Goal: Information Seeking & Learning: Learn about a topic

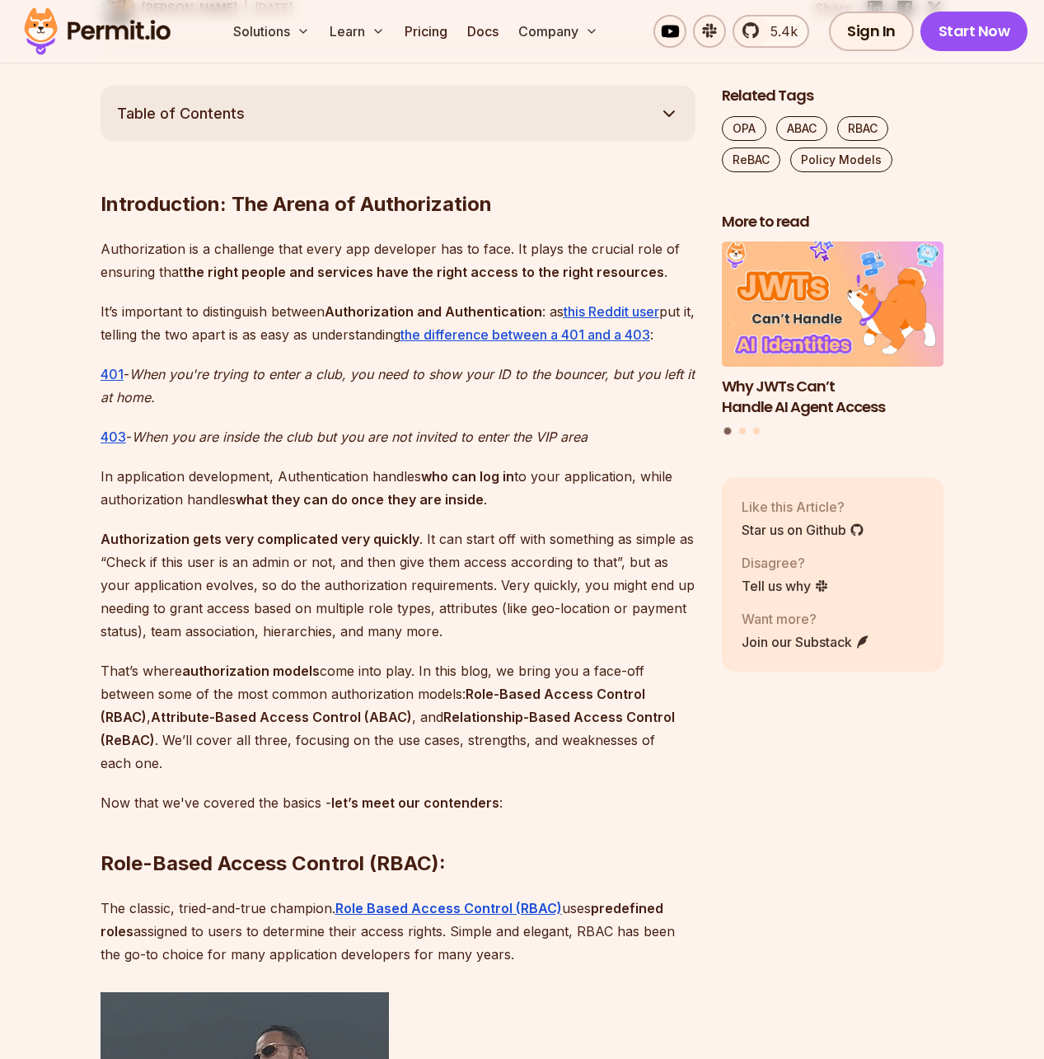
scroll to position [962, 0]
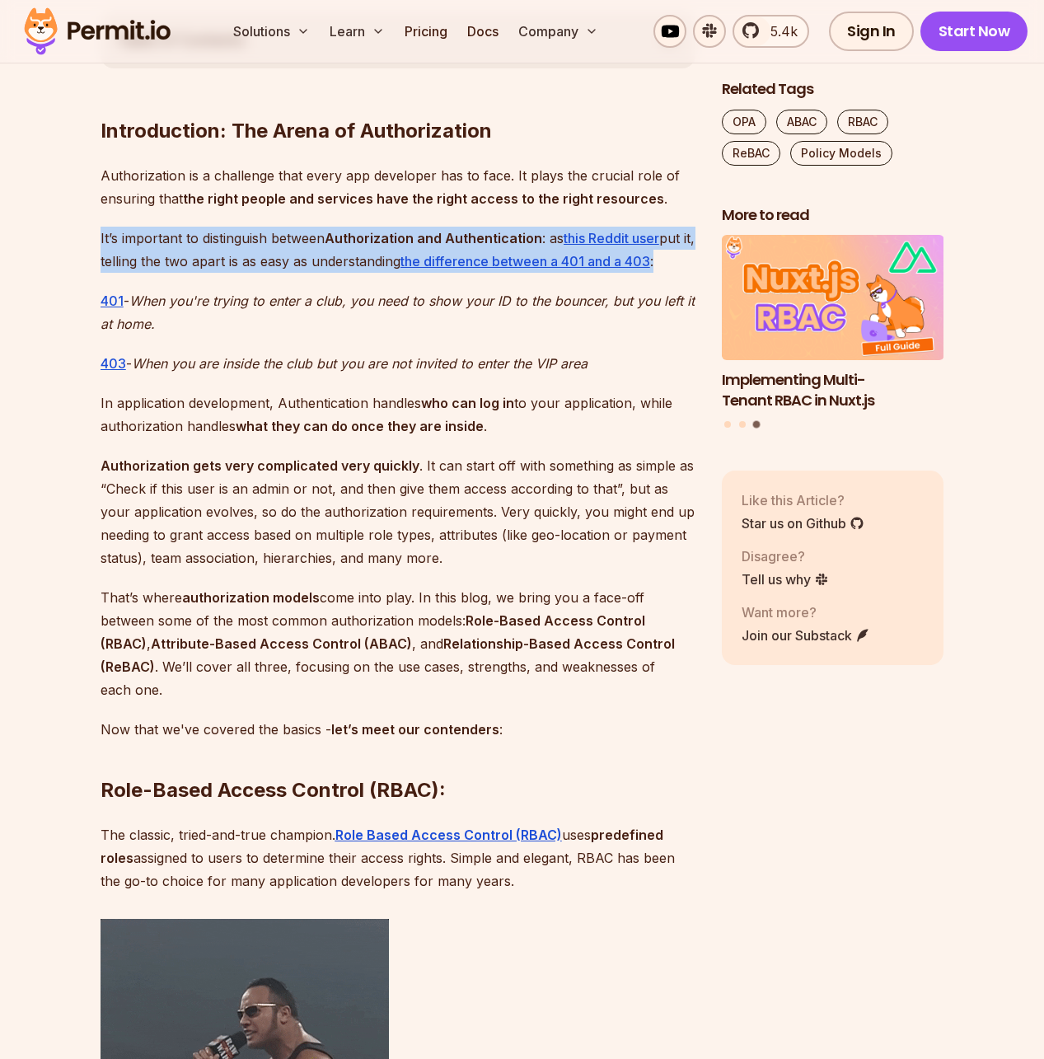
drag, startPoint x: 73, startPoint y: 227, endPoint x: 77, endPoint y: 275, distance: 48.8
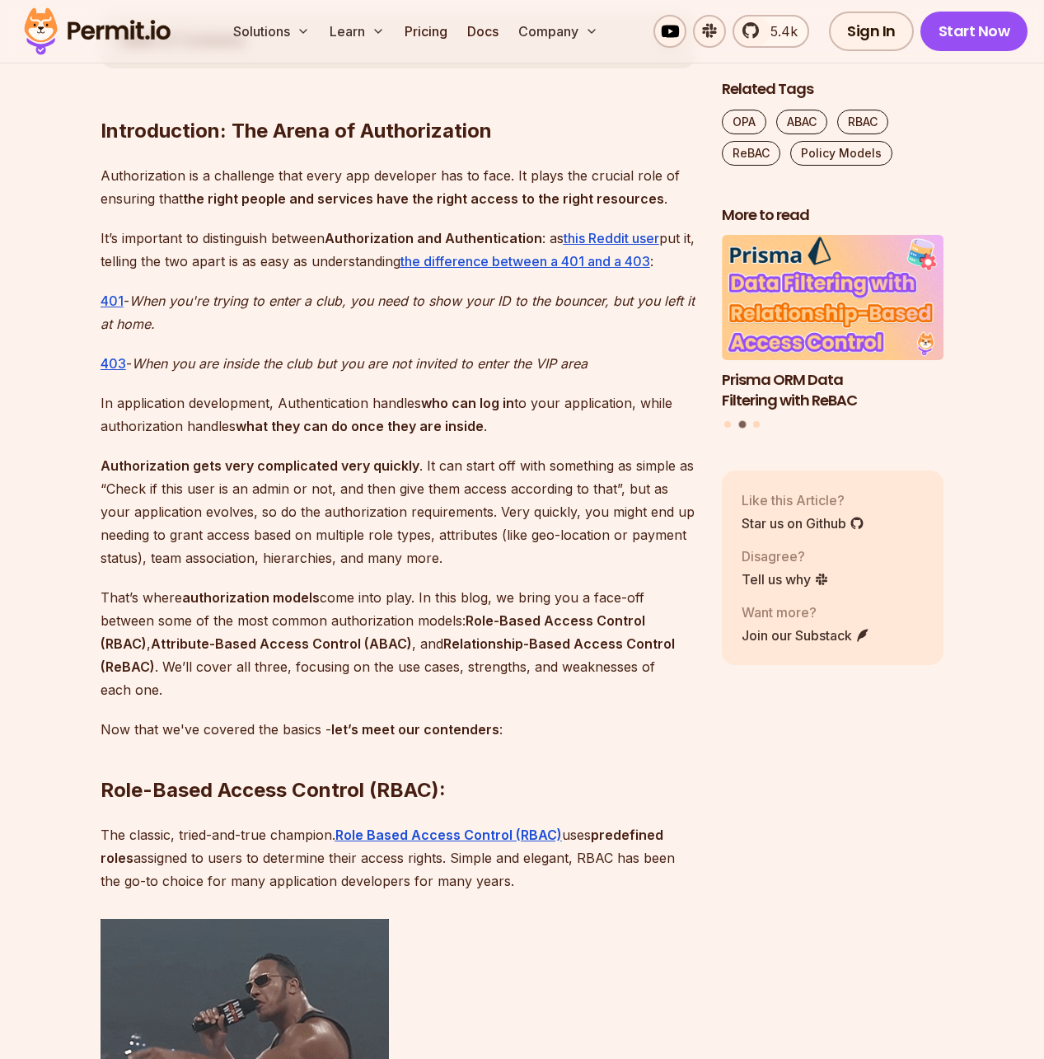
drag, startPoint x: 462, startPoint y: 564, endPoint x: 150, endPoint y: 487, distance: 321.6
click at [152, 488] on p "Authorization gets very complicated very quickly . It can start off with someth…" at bounding box center [398, 511] width 595 height 115
click at [150, 487] on p "Authorization gets very complicated very quickly . It can start off with someth…" at bounding box center [398, 511] width 595 height 115
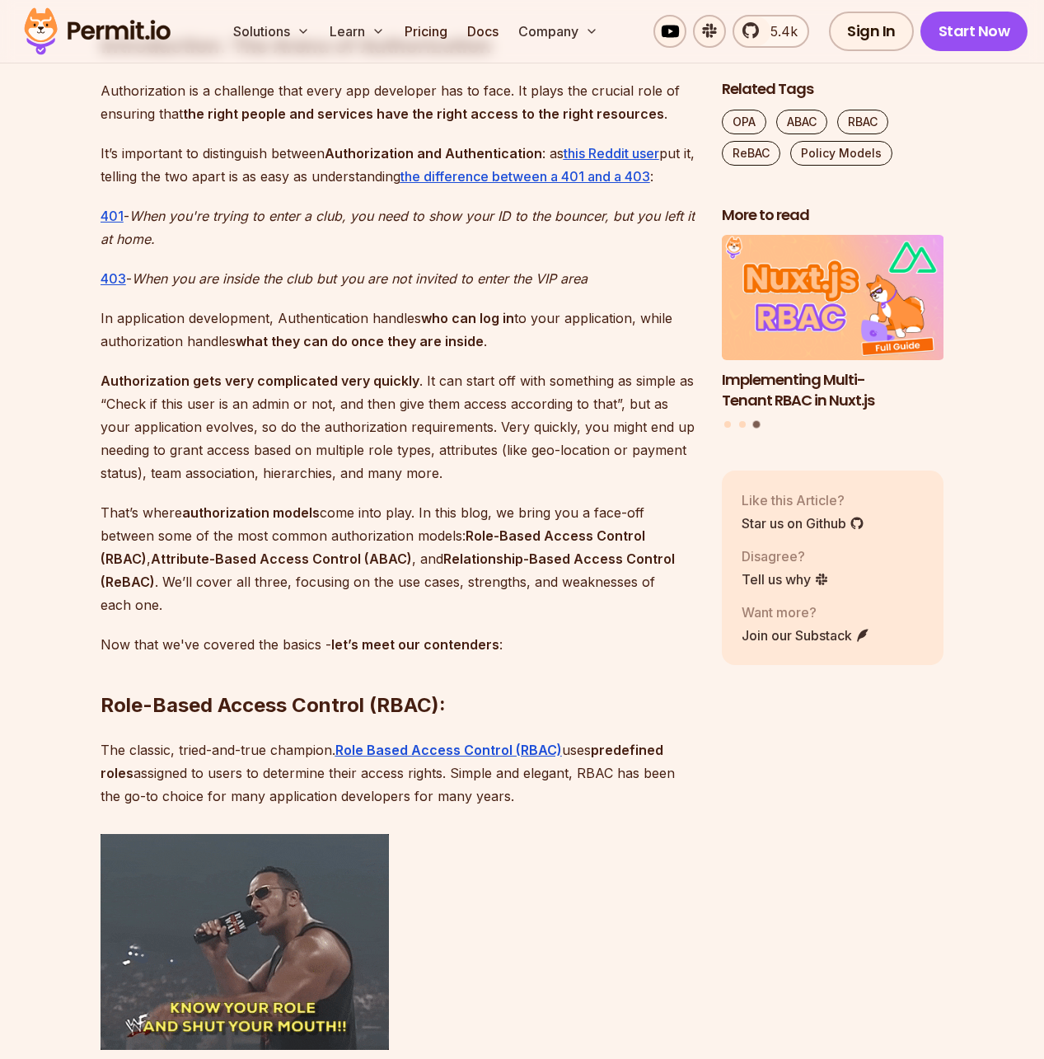
scroll to position [1098, 0]
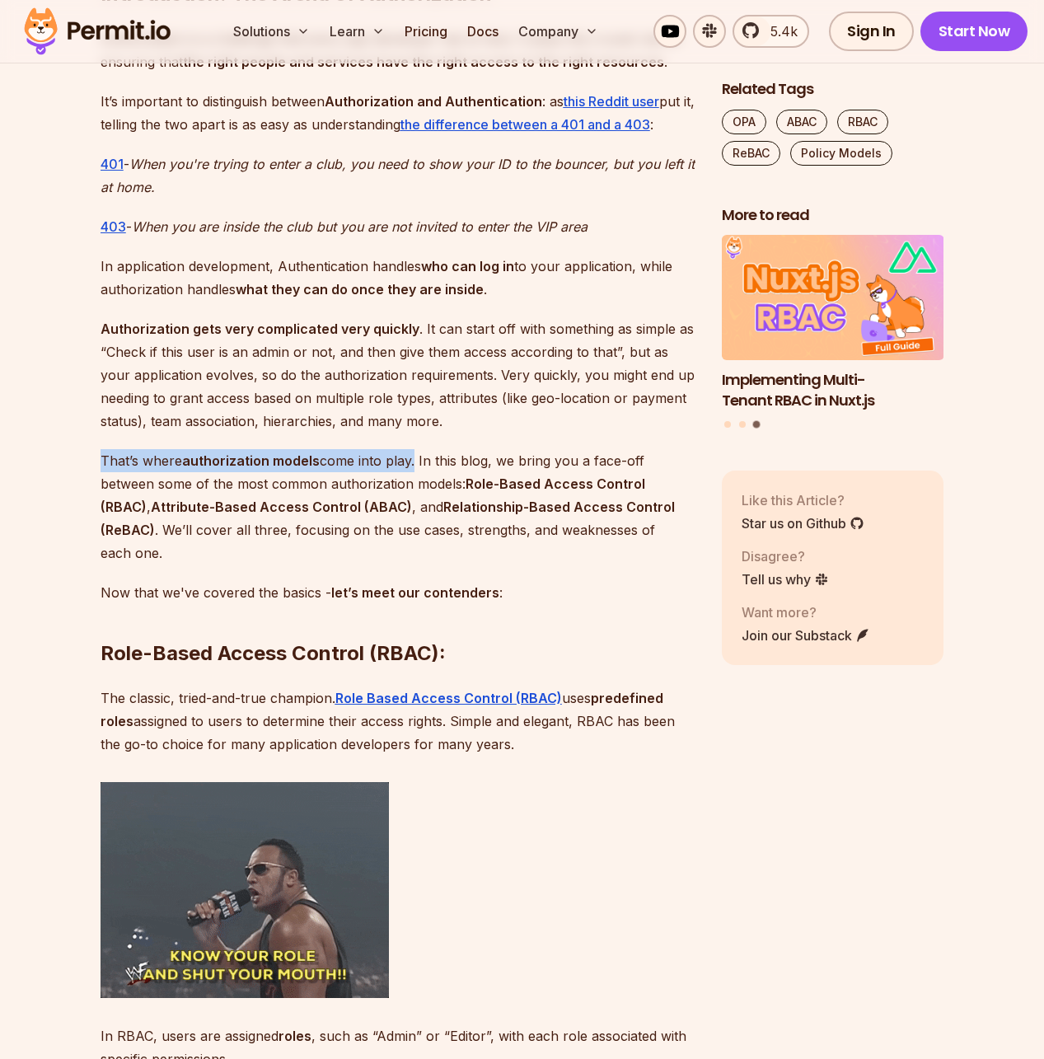
drag, startPoint x: 101, startPoint y: 457, endPoint x: 412, endPoint y: 461, distance: 311.5
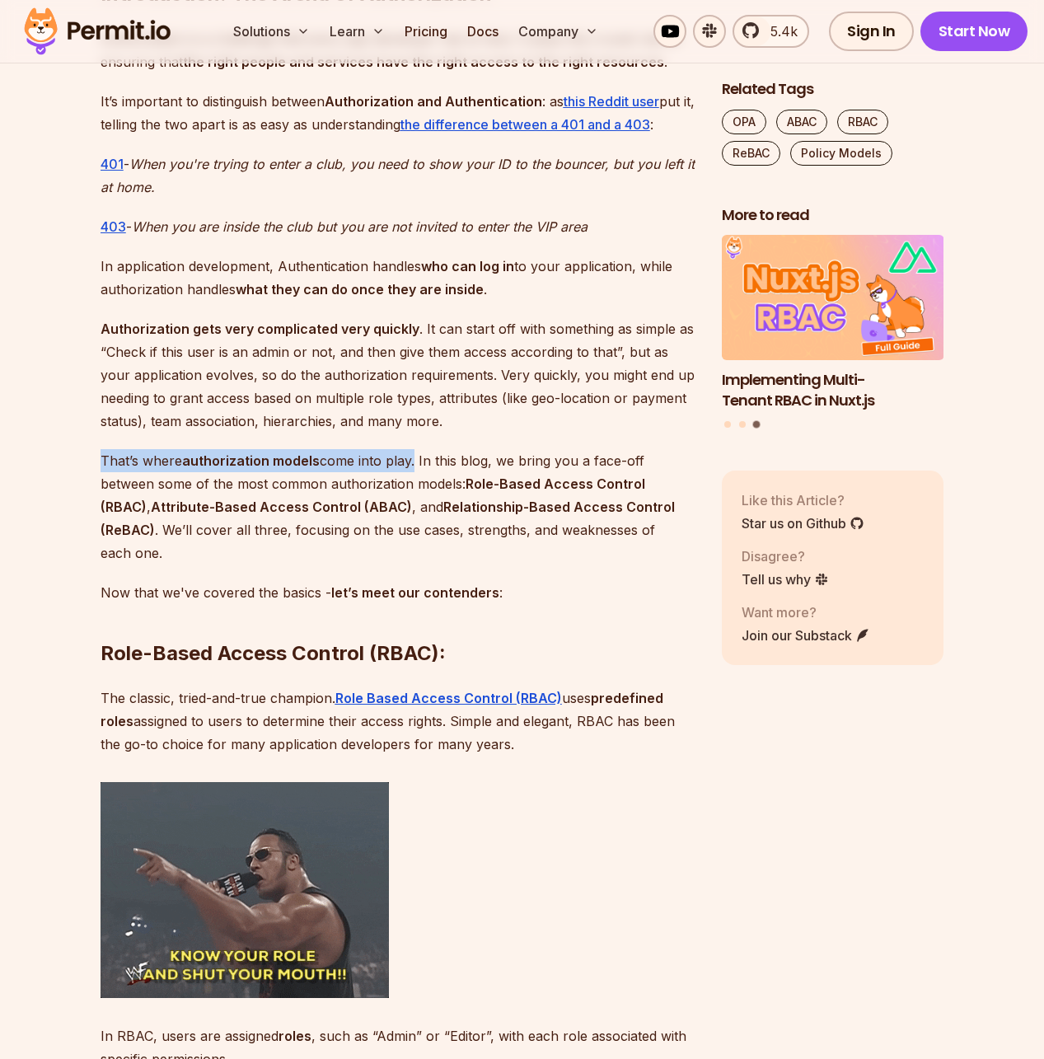
click at [412, 461] on p "That’s where authorization models come into play. In this blog, we bring you a …" at bounding box center [398, 506] width 595 height 115
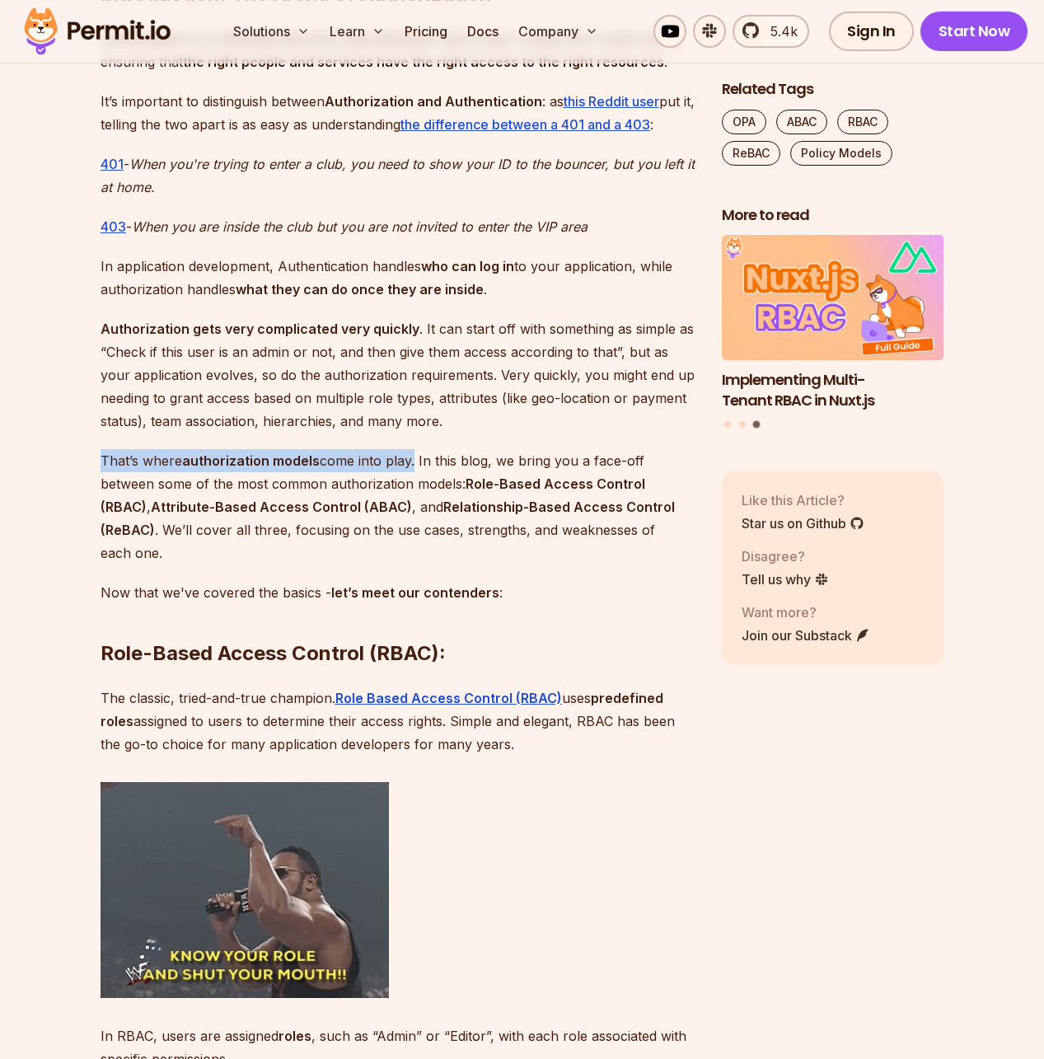
click at [412, 461] on p "That’s where authorization models come into play. In this blog, we bring you a …" at bounding box center [398, 506] width 595 height 115
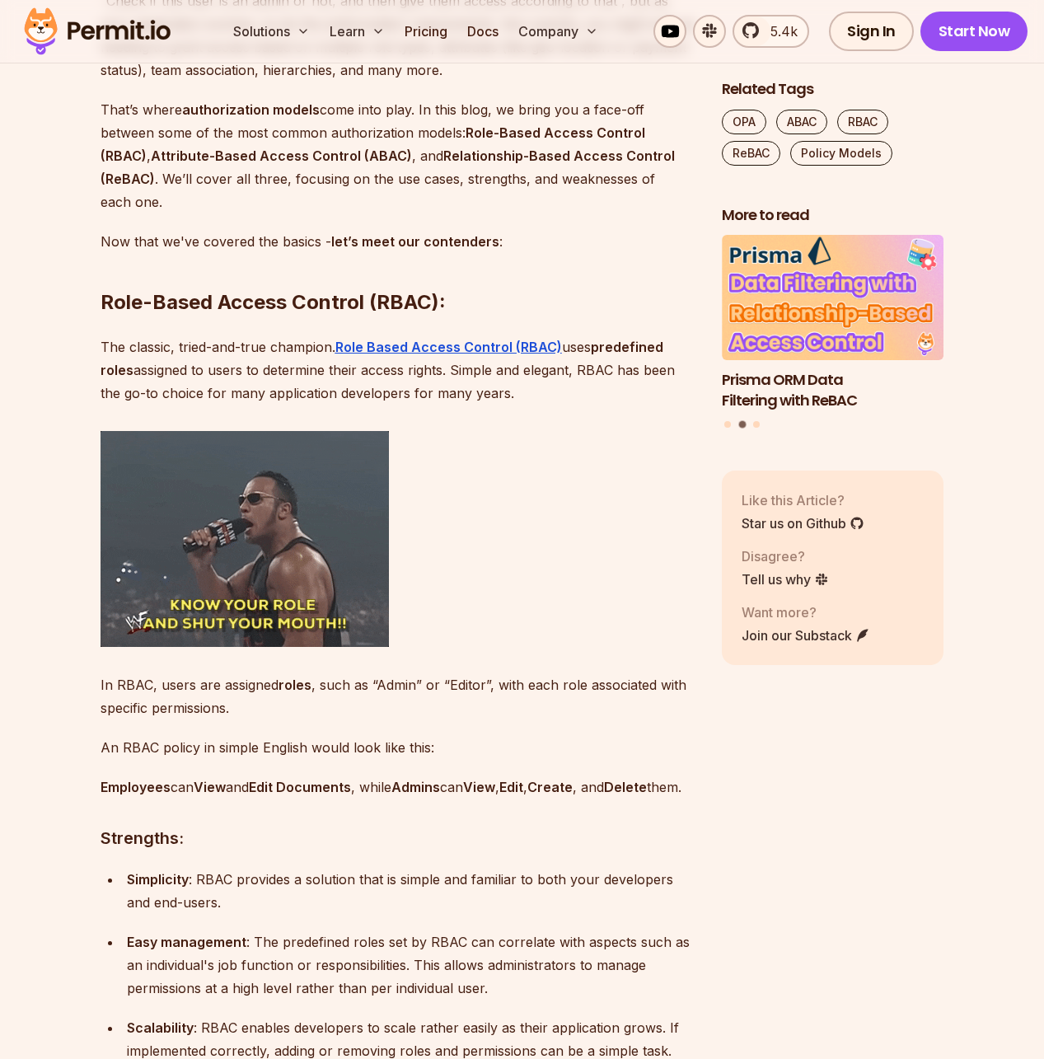
scroll to position [1464, 0]
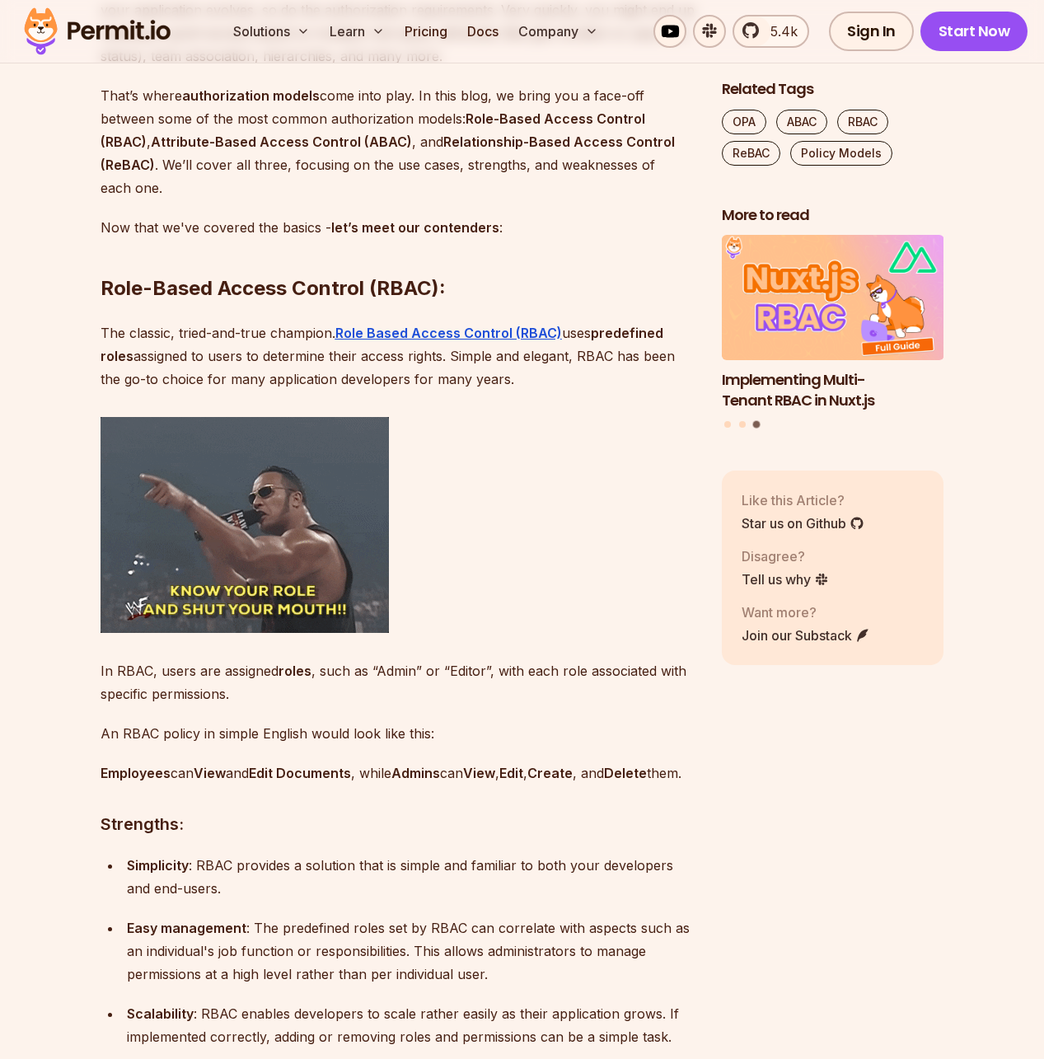
drag, startPoint x: 96, startPoint y: 342, endPoint x: 93, endPoint y: 392, distance: 50.4
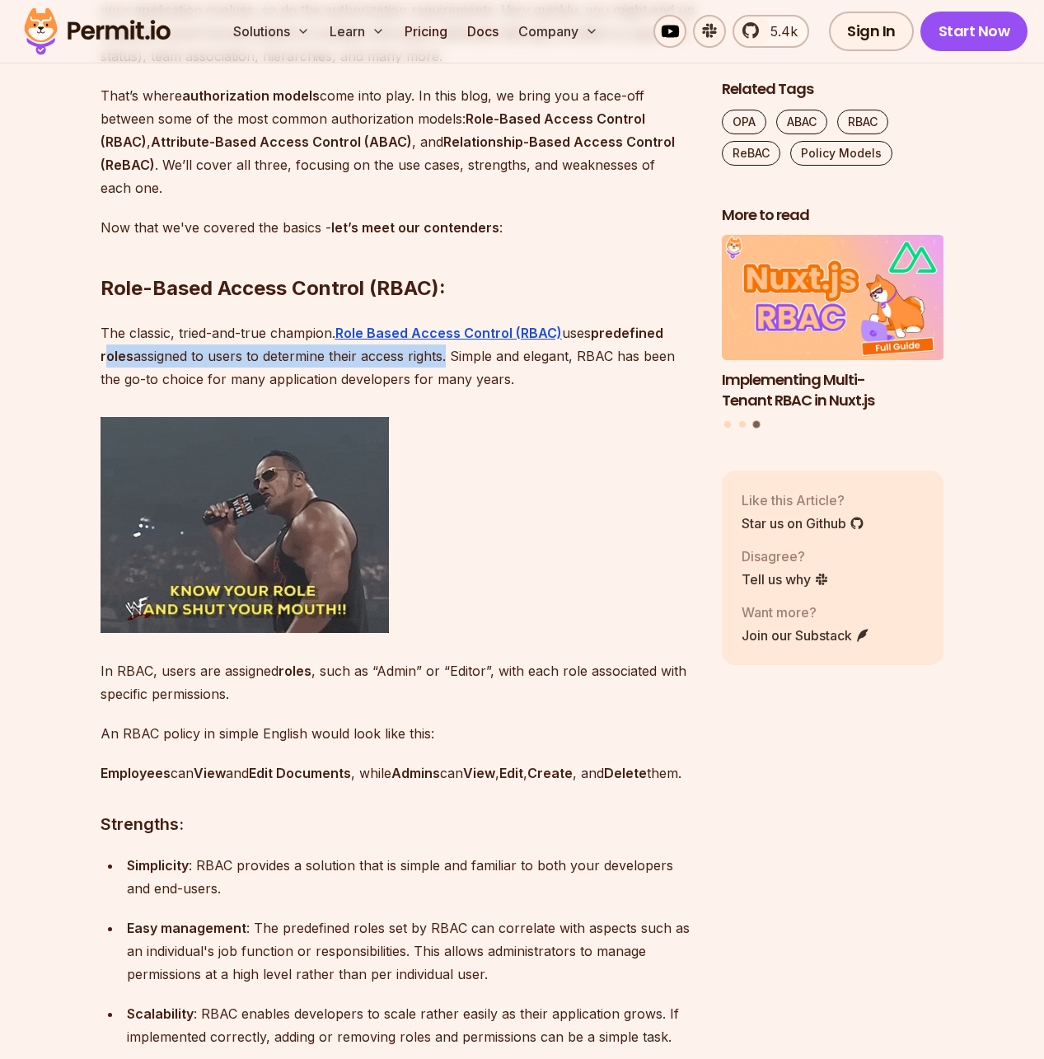
drag, startPoint x: 104, startPoint y: 356, endPoint x: 446, endPoint y: 360, distance: 342.0
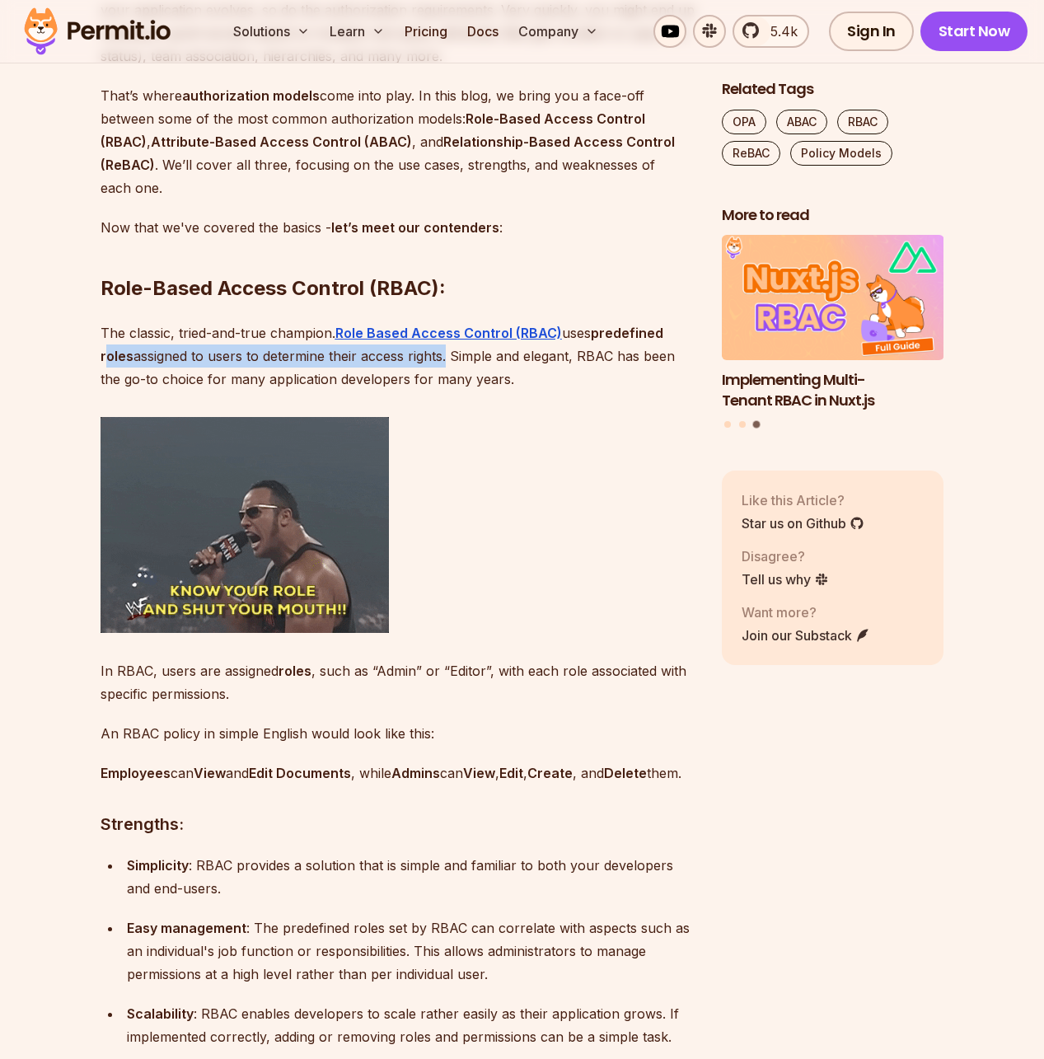
click at [446, 360] on p "The classic, tried-and-true champion. Role Based Access Control (RBAC) uses pre…" at bounding box center [398, 355] width 595 height 69
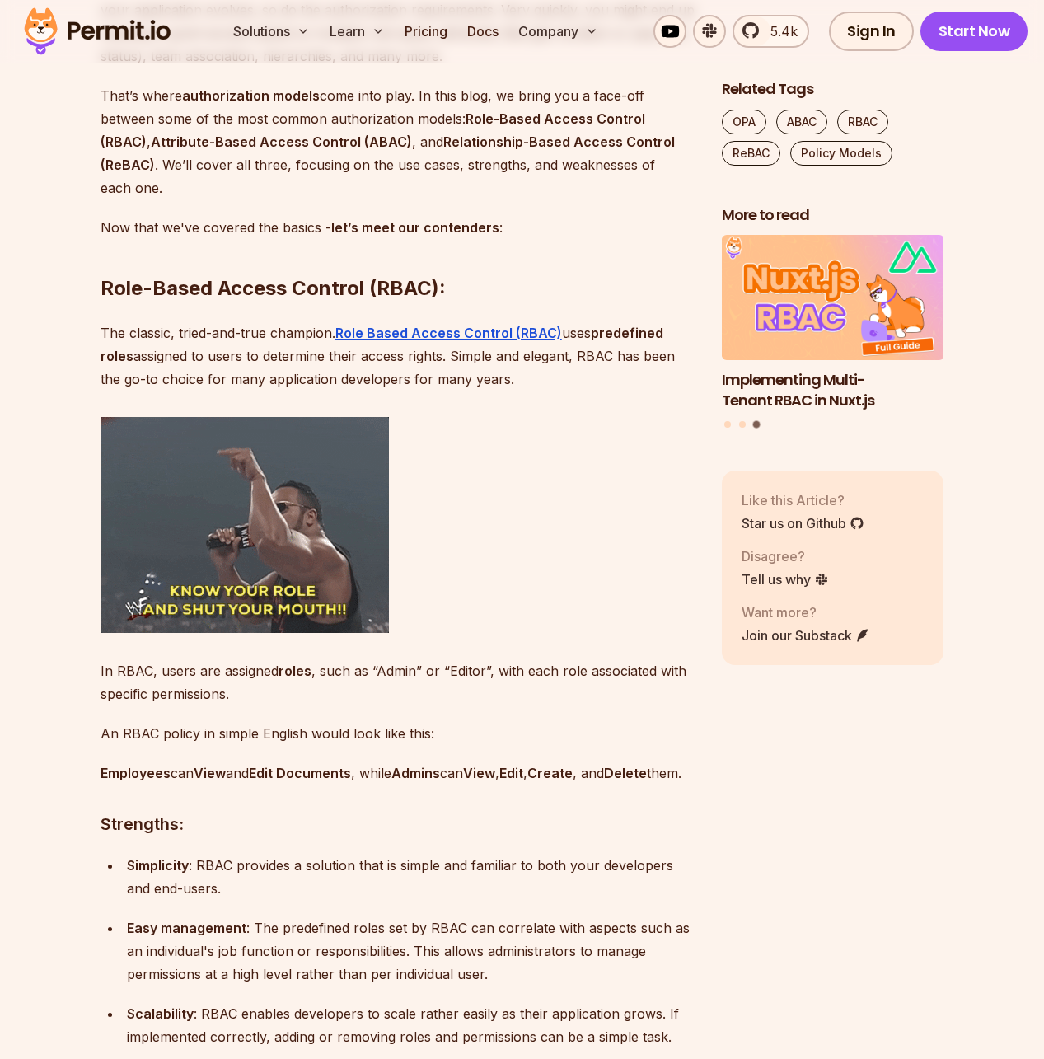
click at [447, 360] on p "The classic, tried-and-true champion. Role Based Access Control (RBAC) uses pre…" at bounding box center [398, 355] width 595 height 69
drag, startPoint x: 453, startPoint y: 354, endPoint x: 508, endPoint y: 381, distance: 60.4
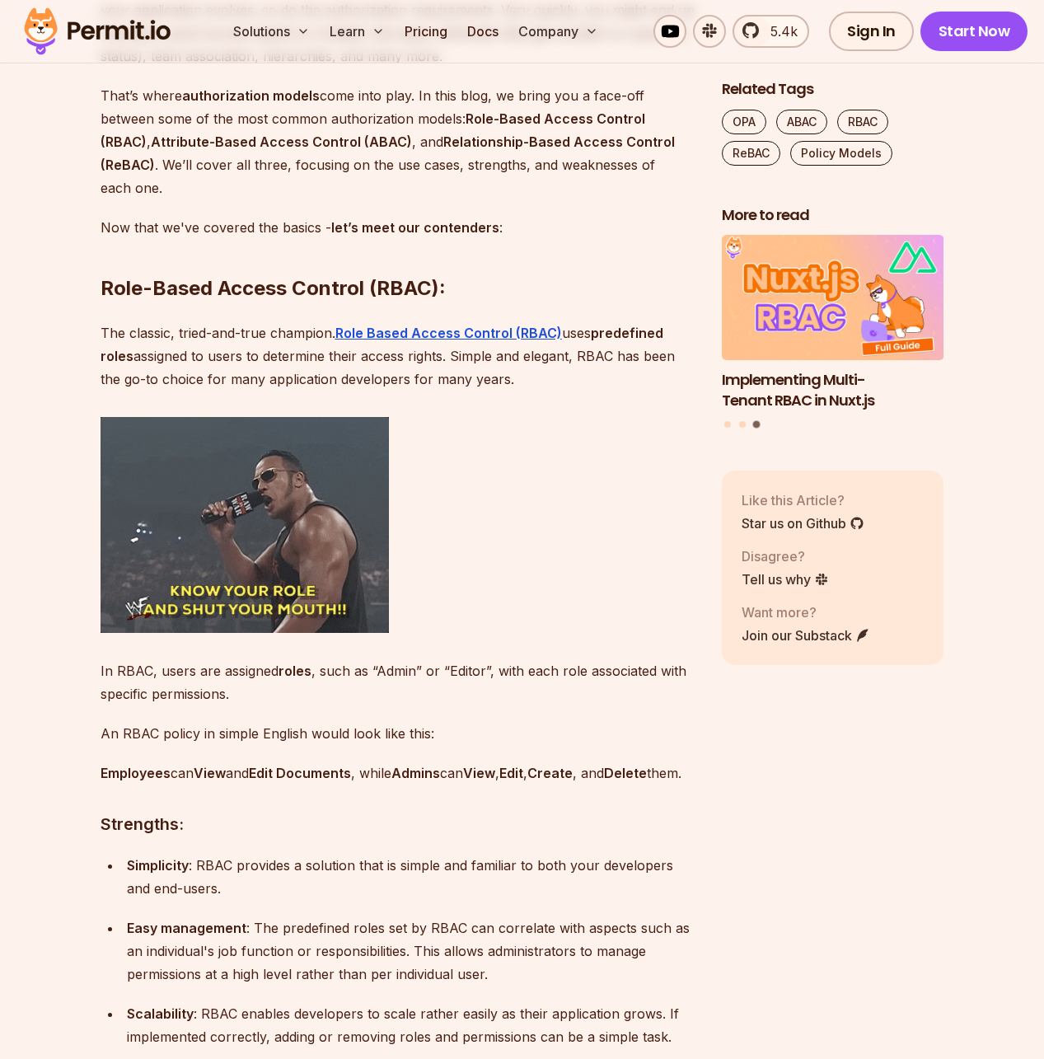
click at [508, 381] on p "The classic, tried-and-true champion. Role Based Access Control (RBAC) uses pre…" at bounding box center [398, 355] width 595 height 69
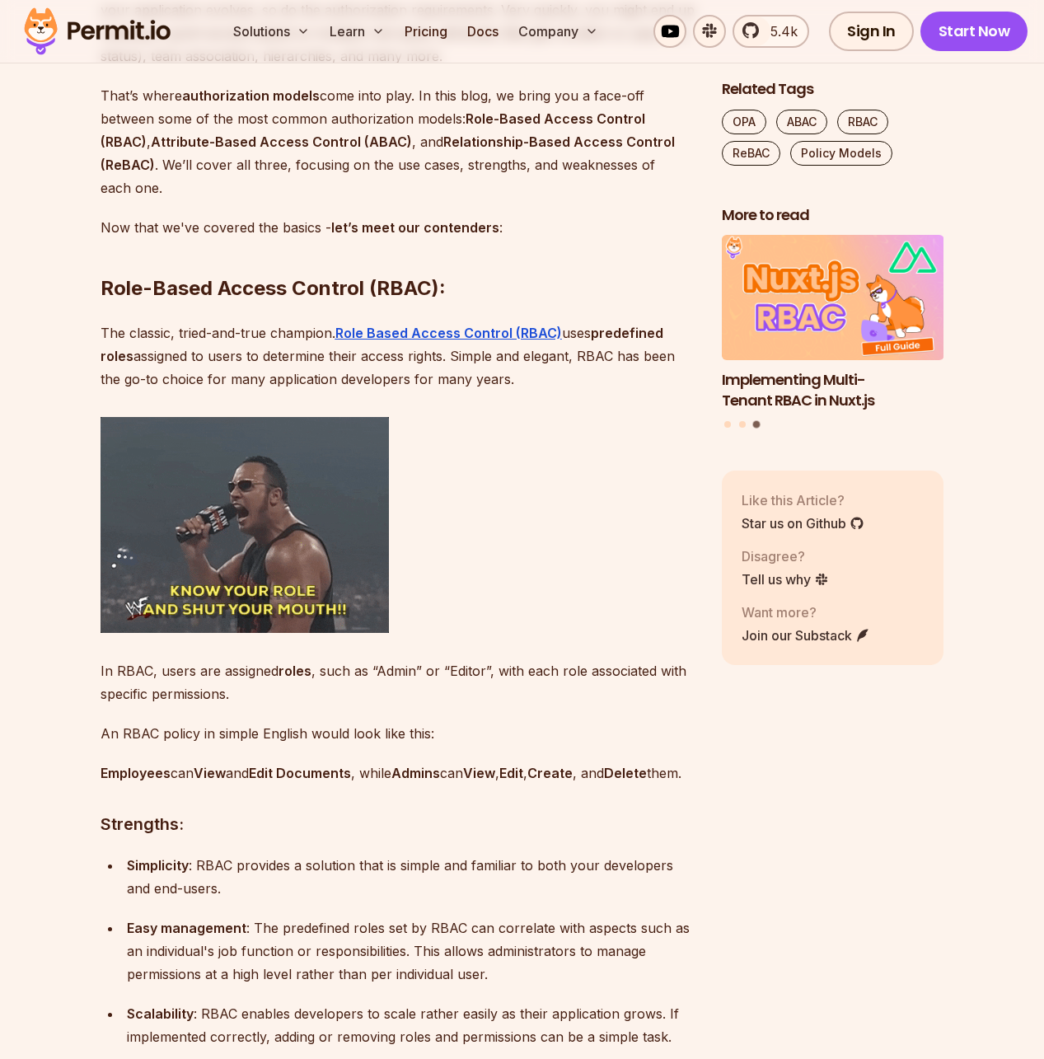
click at [508, 381] on p "The classic, tried-and-true champion. Role Based Access Control (RBAC) uses pre…" at bounding box center [398, 355] width 595 height 69
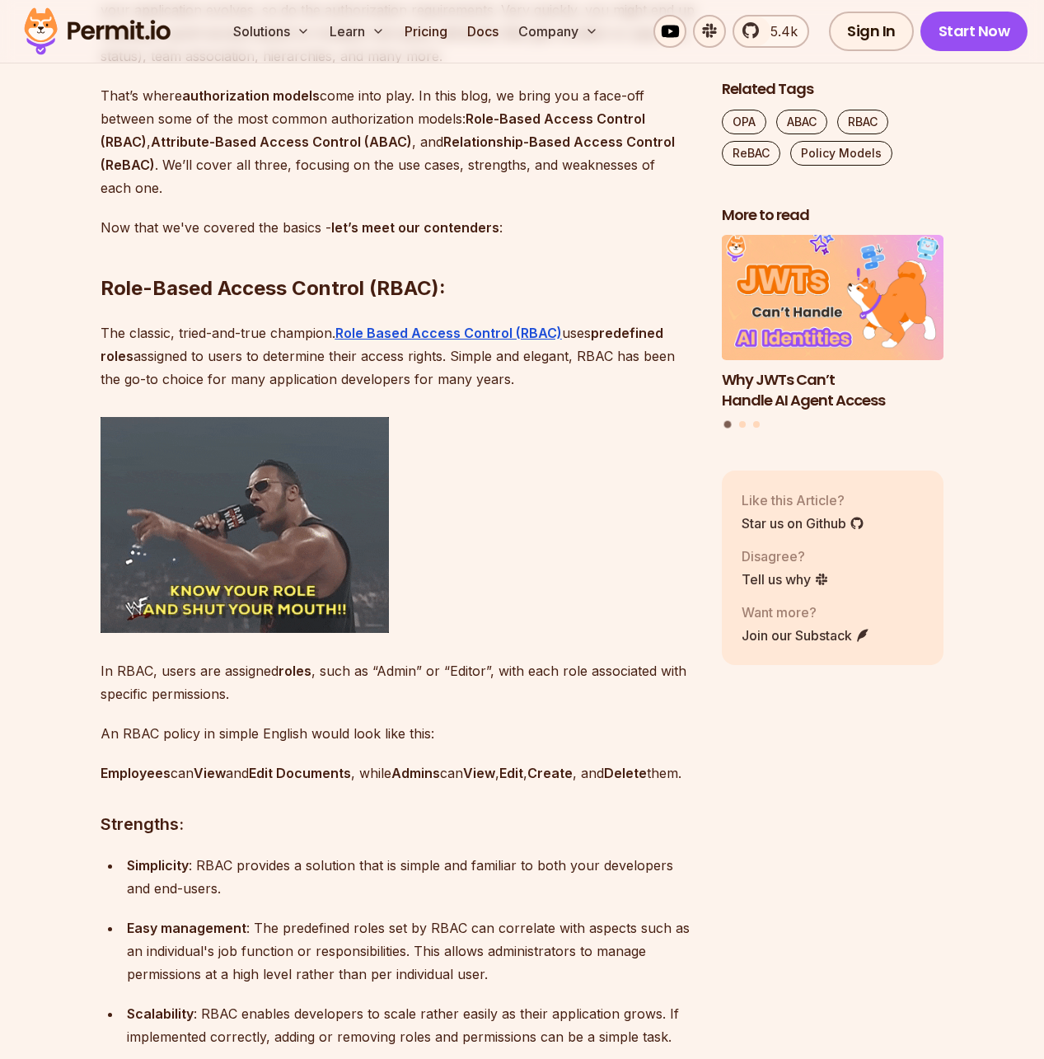
scroll to position [1777, 0]
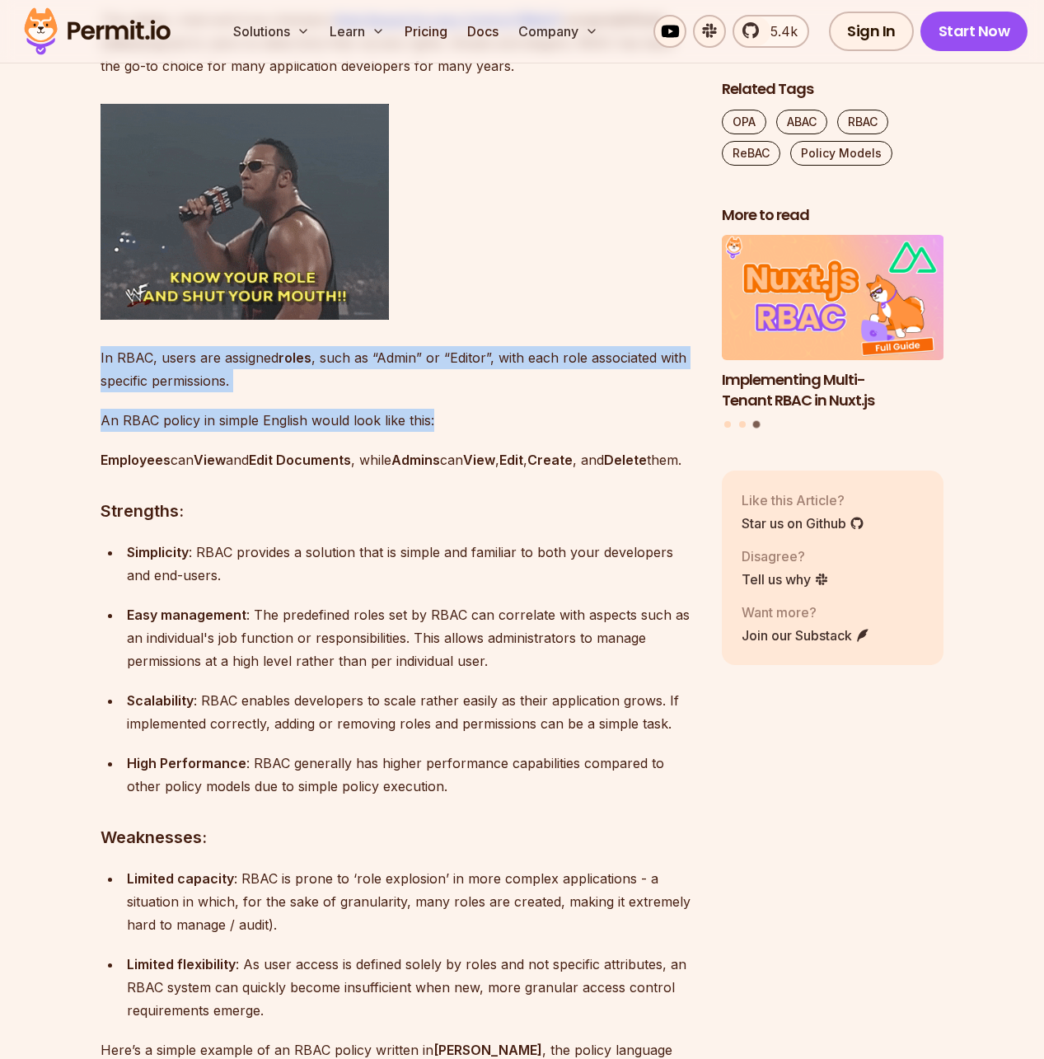
drag, startPoint x: 97, startPoint y: 354, endPoint x: 191, endPoint y: 436, distance: 125.0
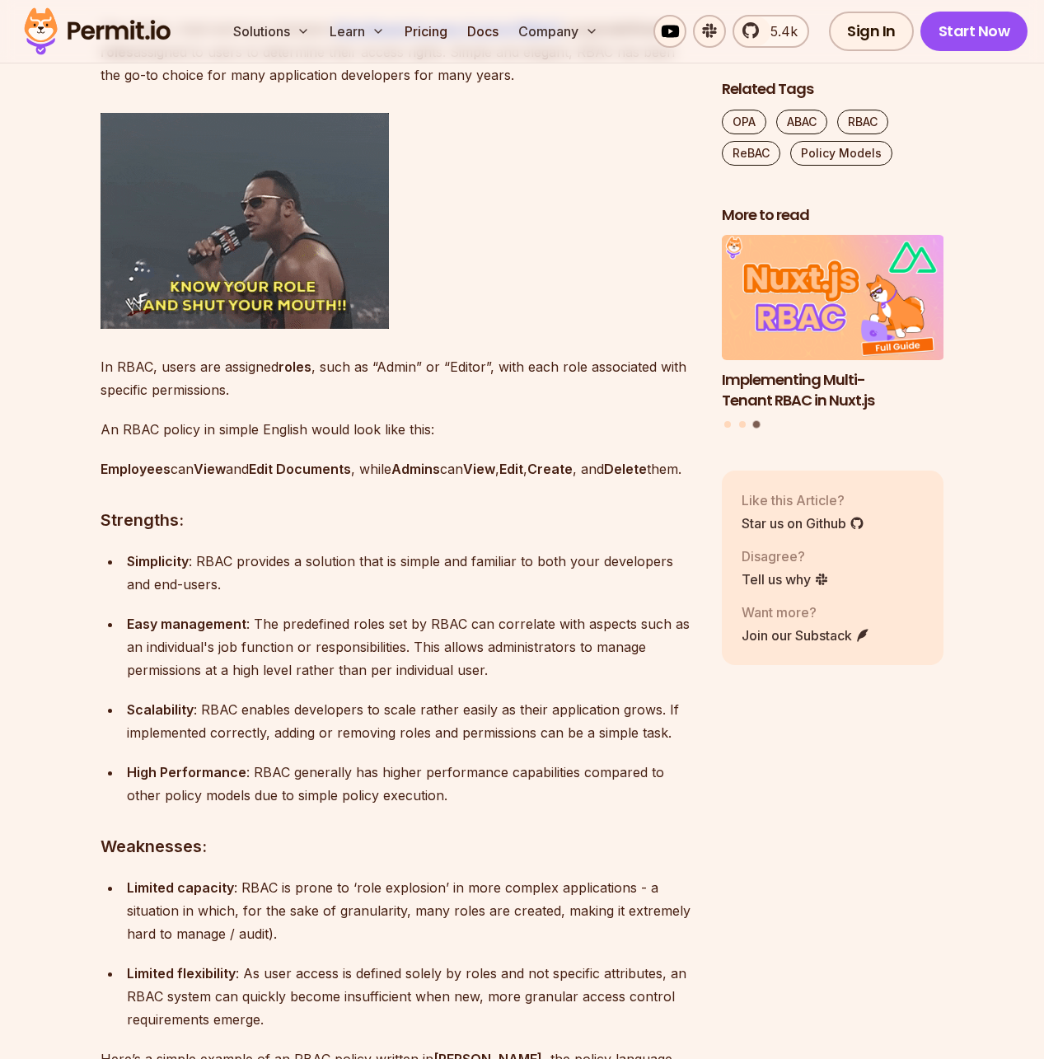
scroll to position [1759, 0]
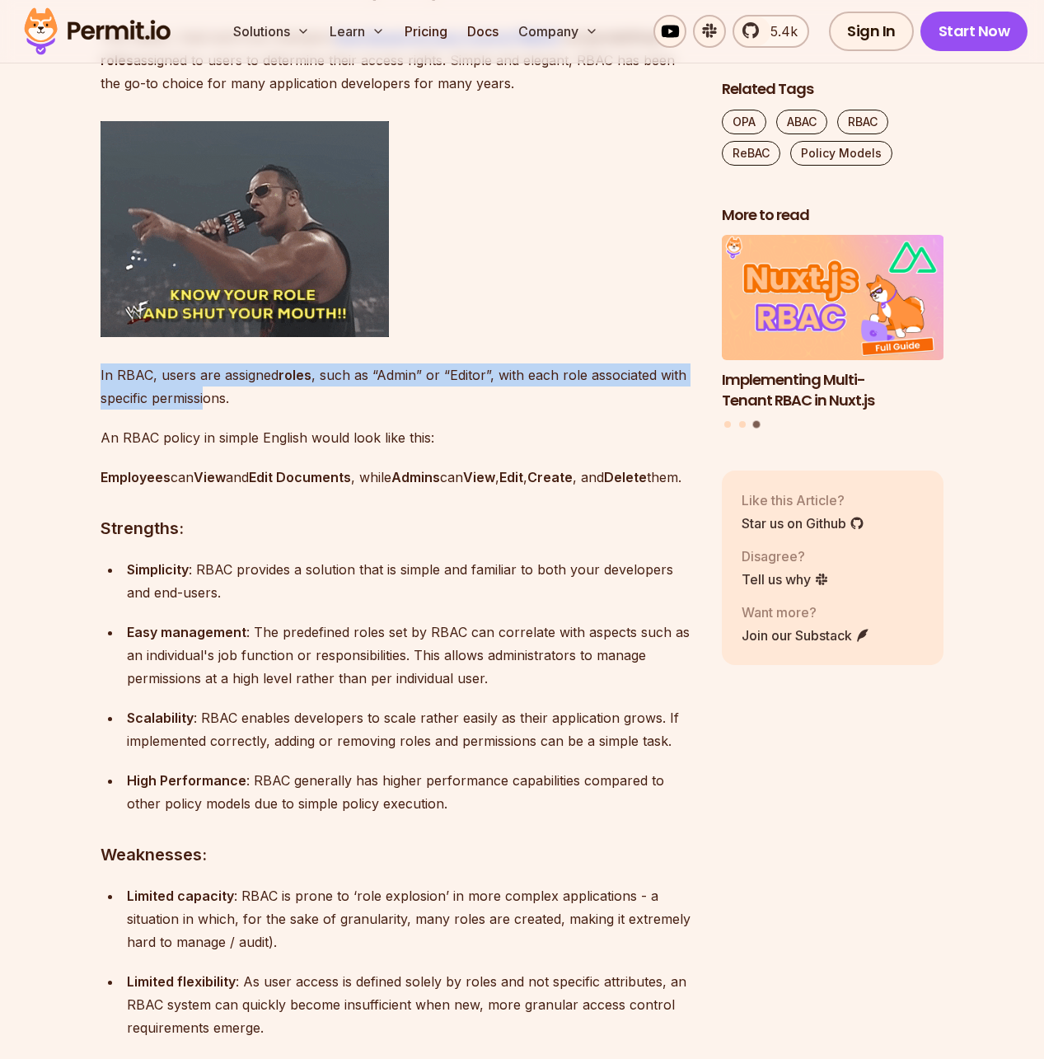
drag, startPoint x: 199, startPoint y: 365, endPoint x: 204, endPoint y: 404, distance: 39.2
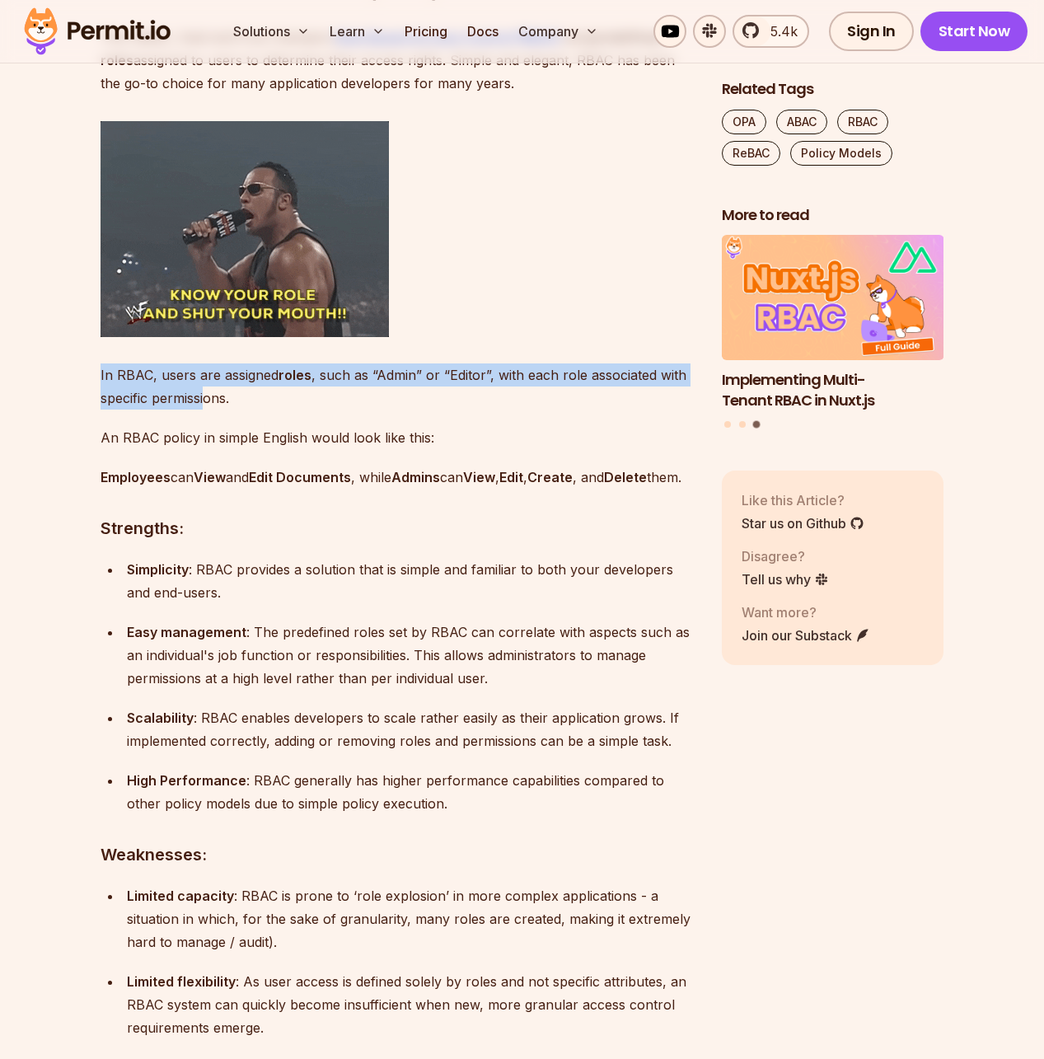
click at [204, 404] on p "In RBAC, users are assigned roles , such as “Admin” or “Editor”, with each role…" at bounding box center [398, 386] width 595 height 46
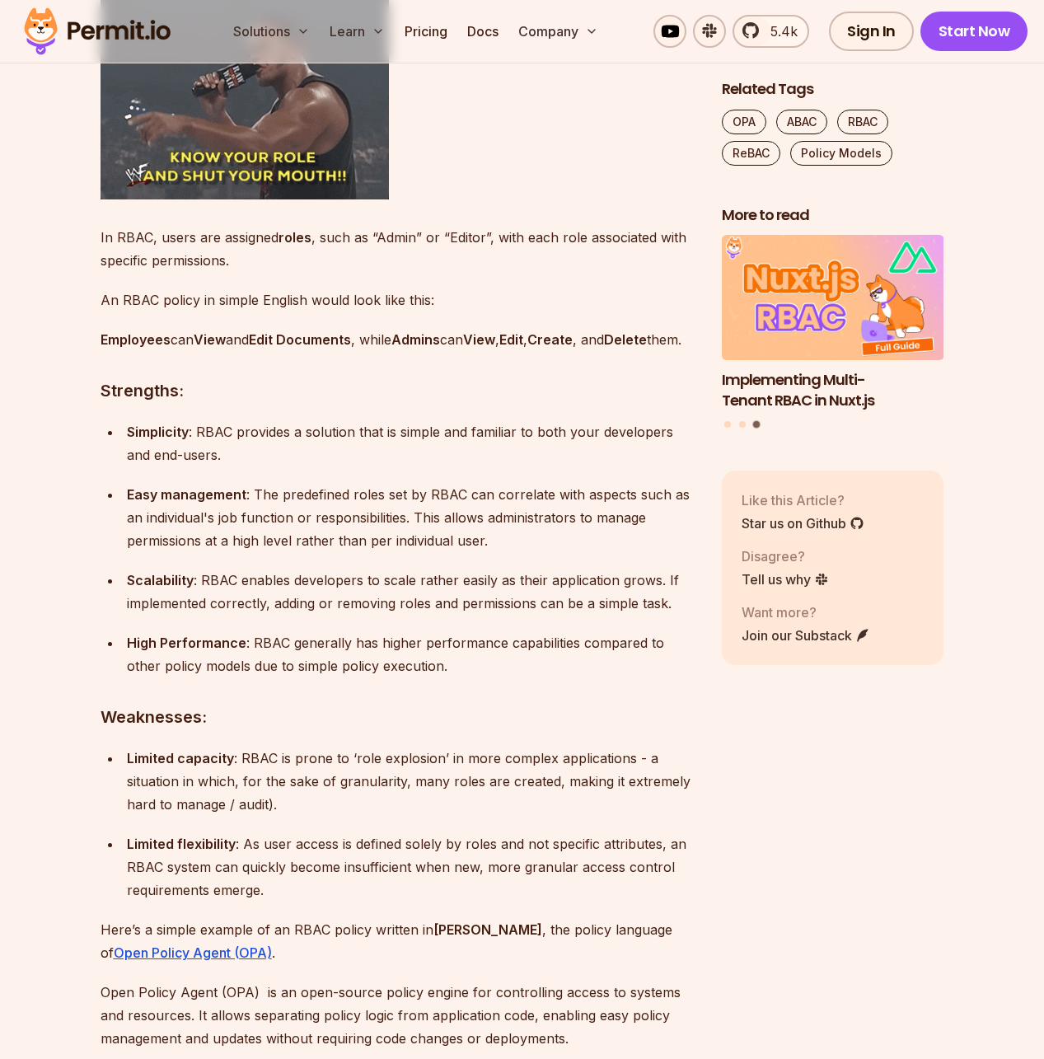
scroll to position [1961, 0]
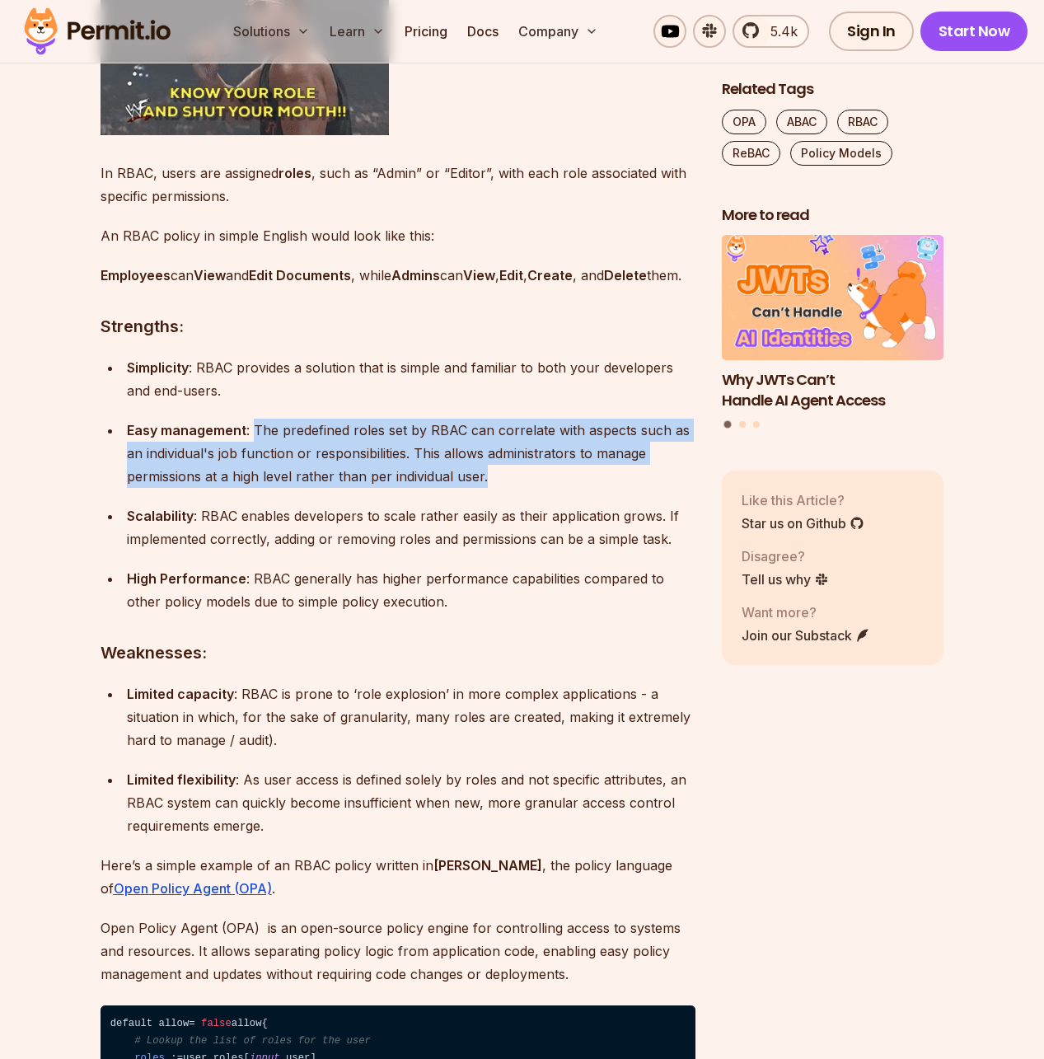
drag, startPoint x: 510, startPoint y: 494, endPoint x: 251, endPoint y: 458, distance: 262.1
click at [251, 458] on p "Easy management : The predefined roles set by RBAC can correlate with aspects s…" at bounding box center [411, 453] width 569 height 69
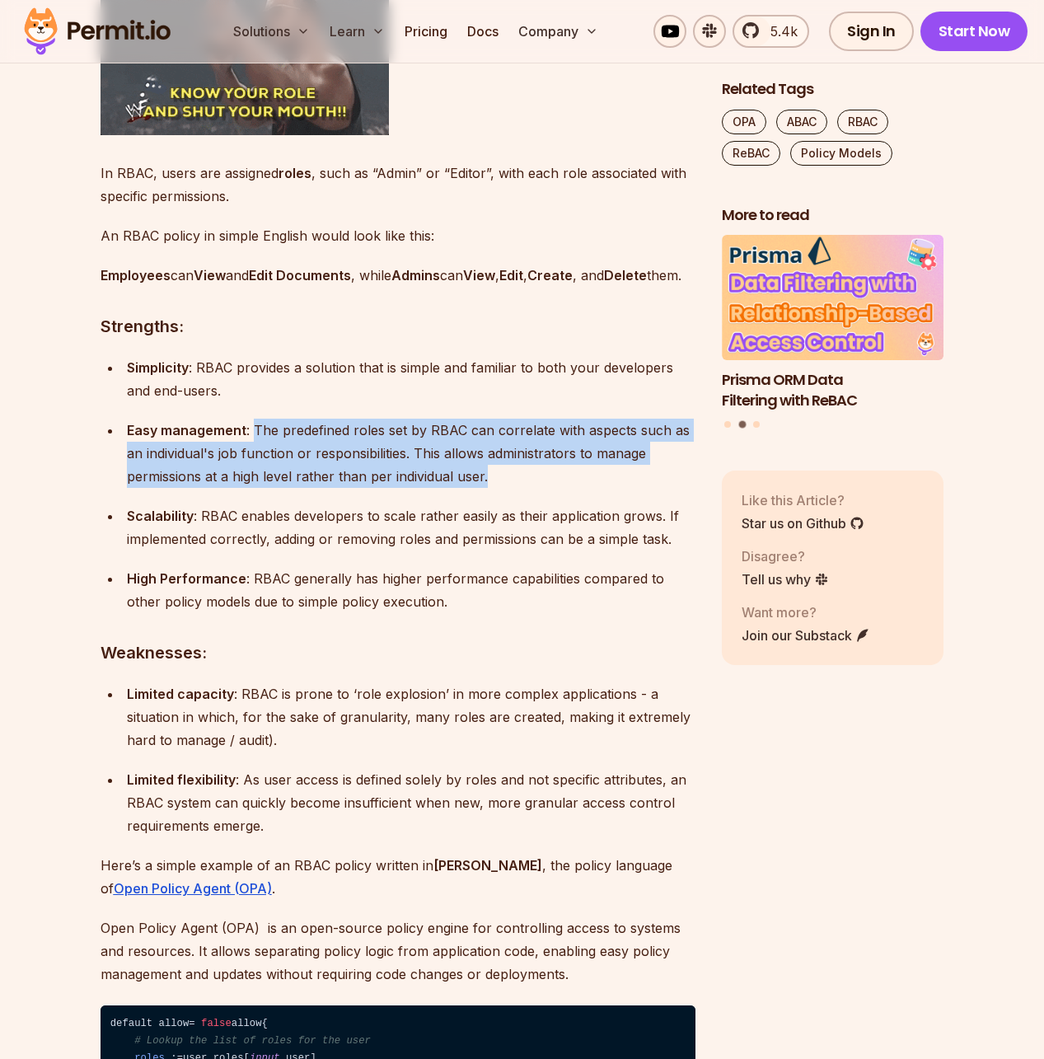
click at [251, 458] on p "Easy management : The predefined roles set by RBAC can correlate with aspects s…" at bounding box center [411, 453] width 569 height 69
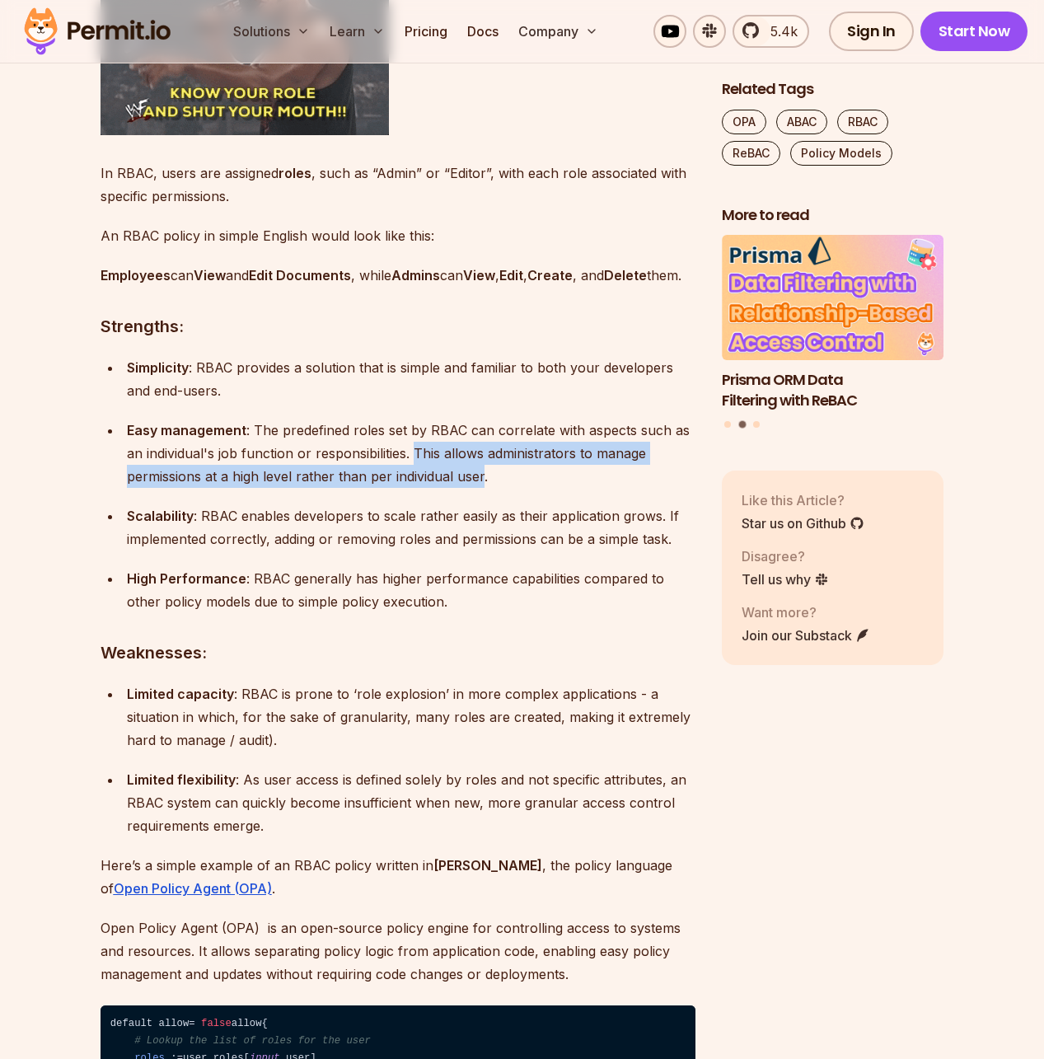
drag, startPoint x: 416, startPoint y: 473, endPoint x: 481, endPoint y: 501, distance: 70.9
click at [481, 488] on p "Easy management : The predefined roles set by RBAC can correlate with aspects s…" at bounding box center [411, 453] width 569 height 69
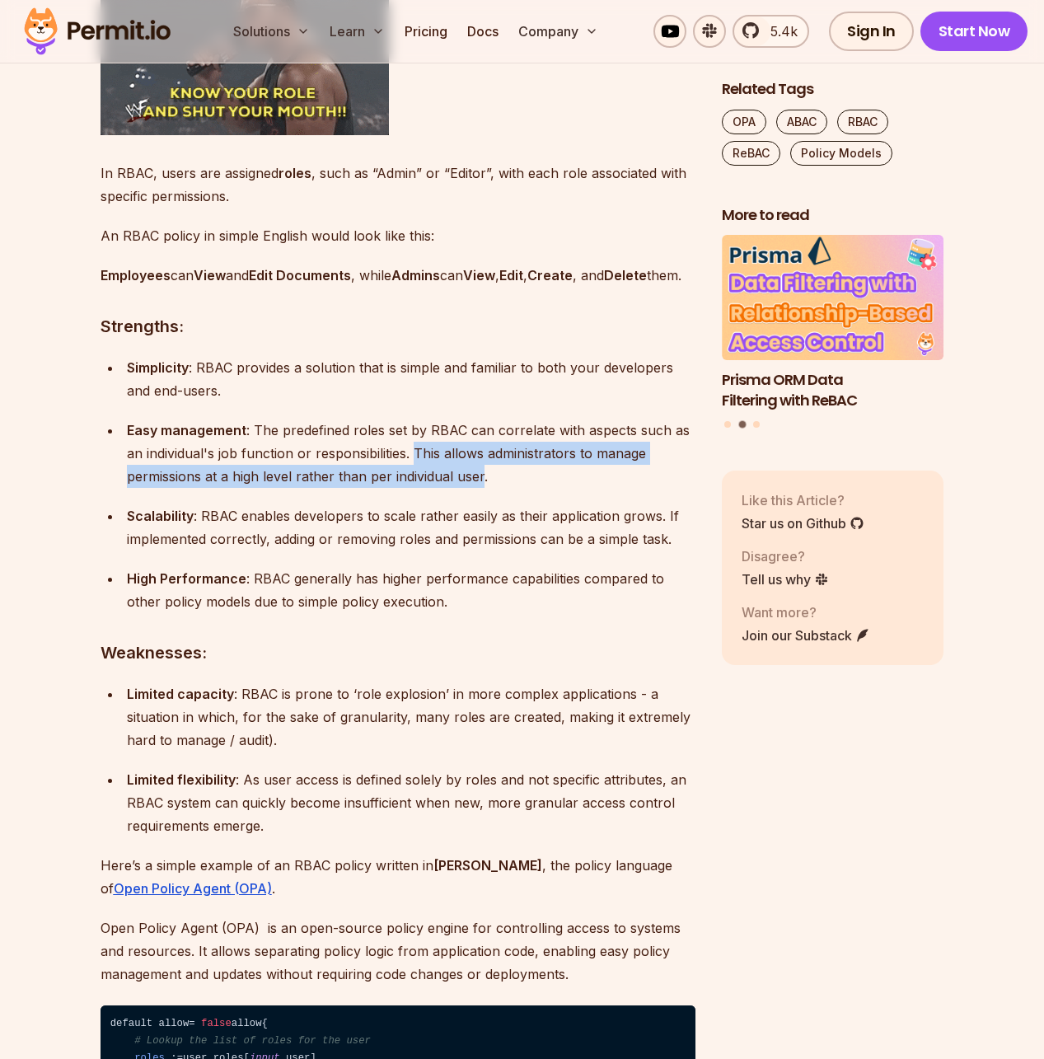
click at [481, 488] on p "Easy management : The predefined roles set by RBAC can correlate with aspects s…" at bounding box center [411, 453] width 569 height 69
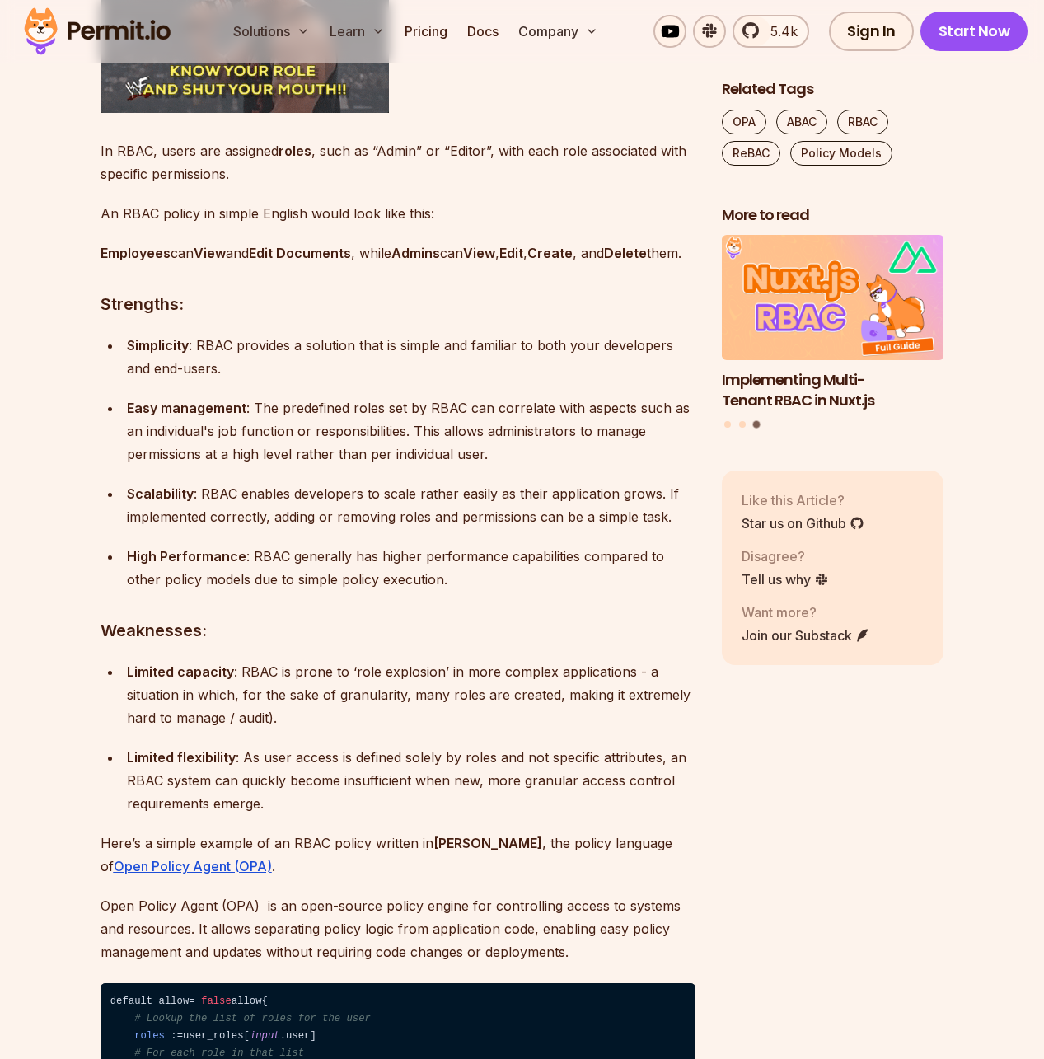
scroll to position [1995, 0]
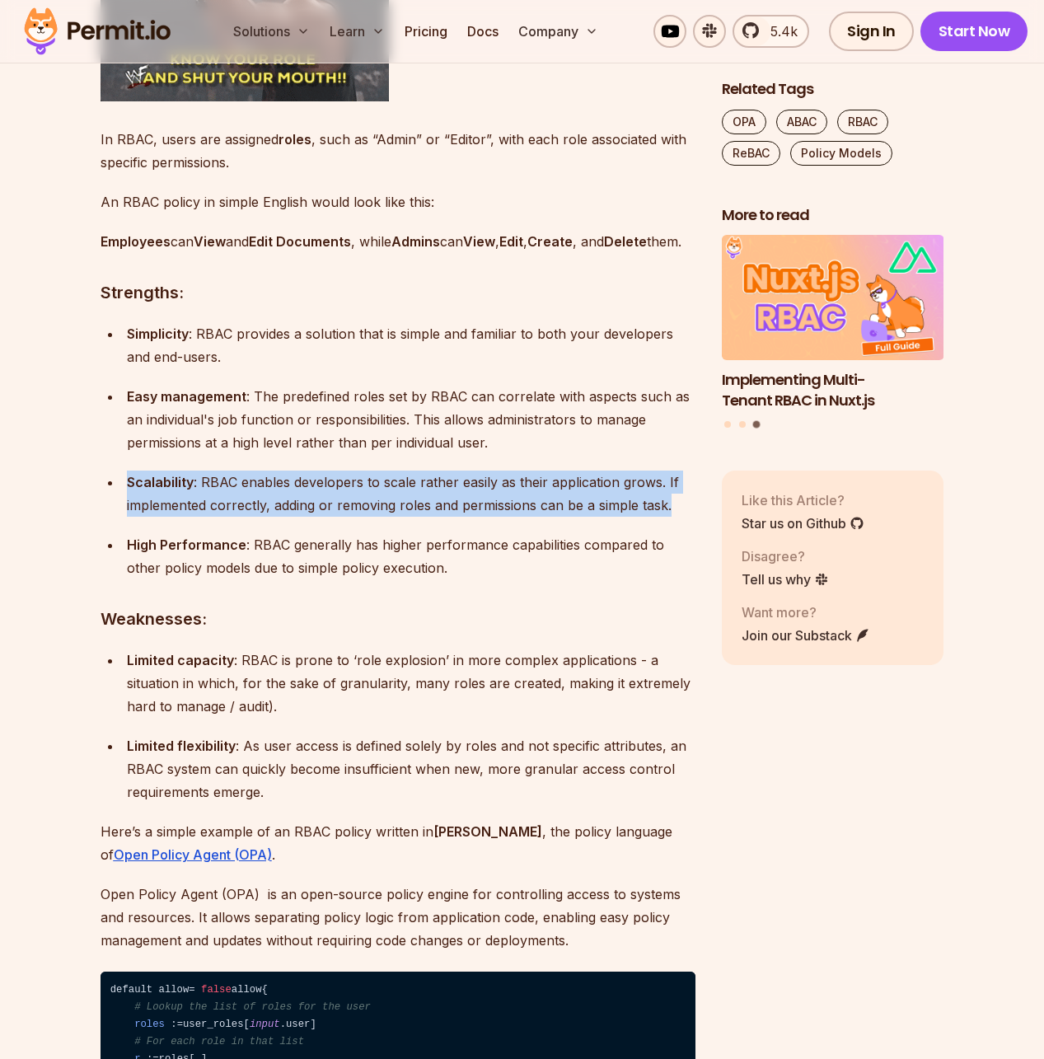
drag, startPoint x: 196, startPoint y: 549, endPoint x: 106, endPoint y: 504, distance: 100.6
click at [106, 504] on ul "Simplicity : RBAC provides a solution that is simple and familiar to both your …" at bounding box center [398, 450] width 595 height 257
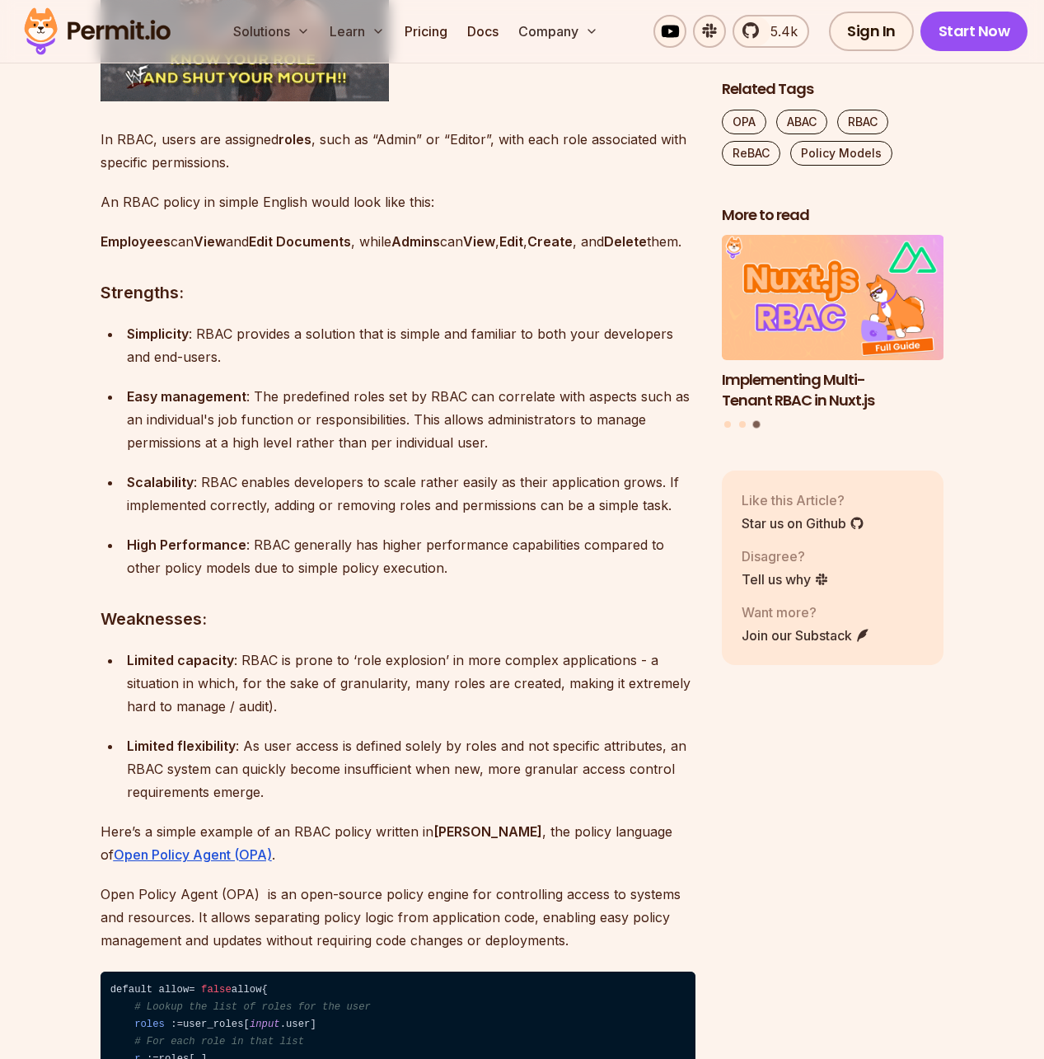
click at [106, 504] on ul "Simplicity : RBAC provides a solution that is simple and familiar to both your …" at bounding box center [398, 450] width 595 height 257
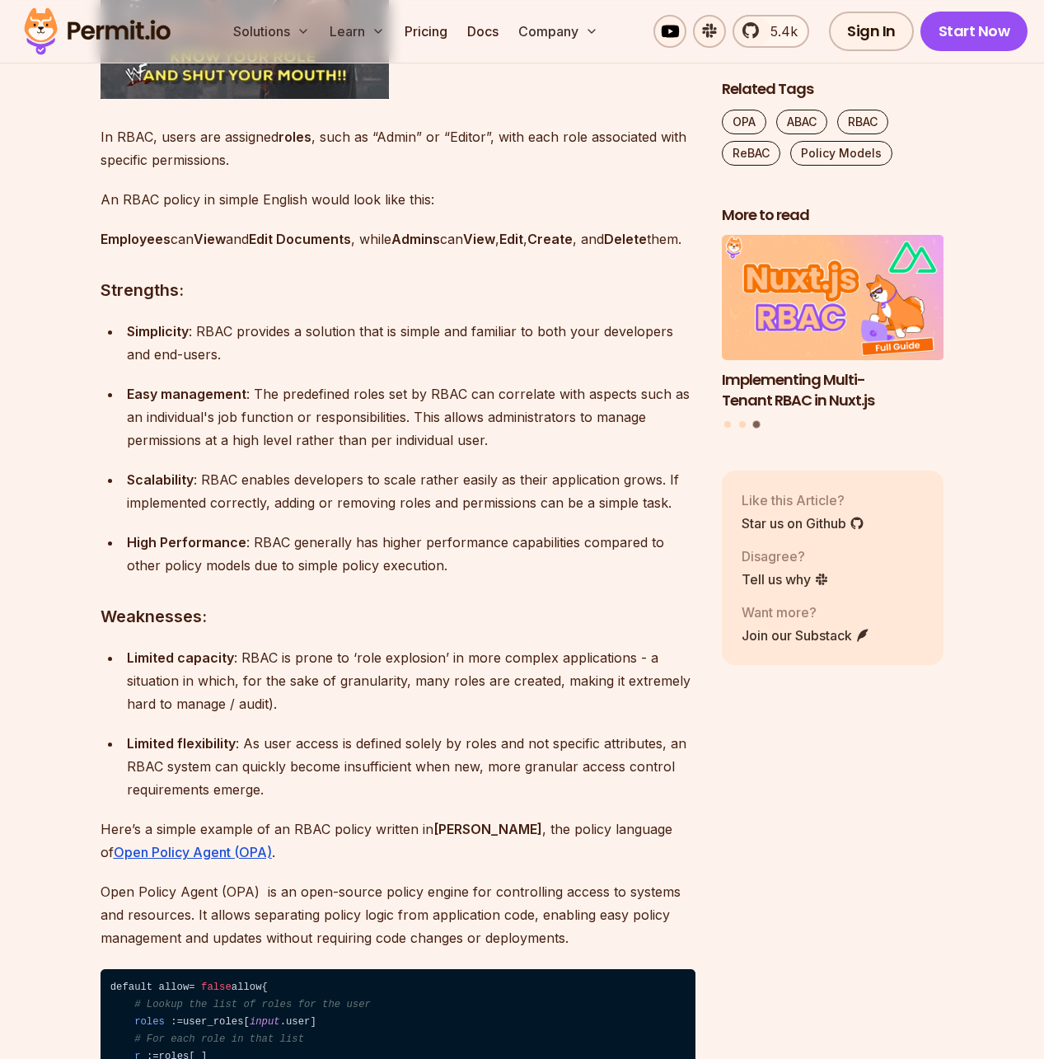
scroll to position [1998, 0]
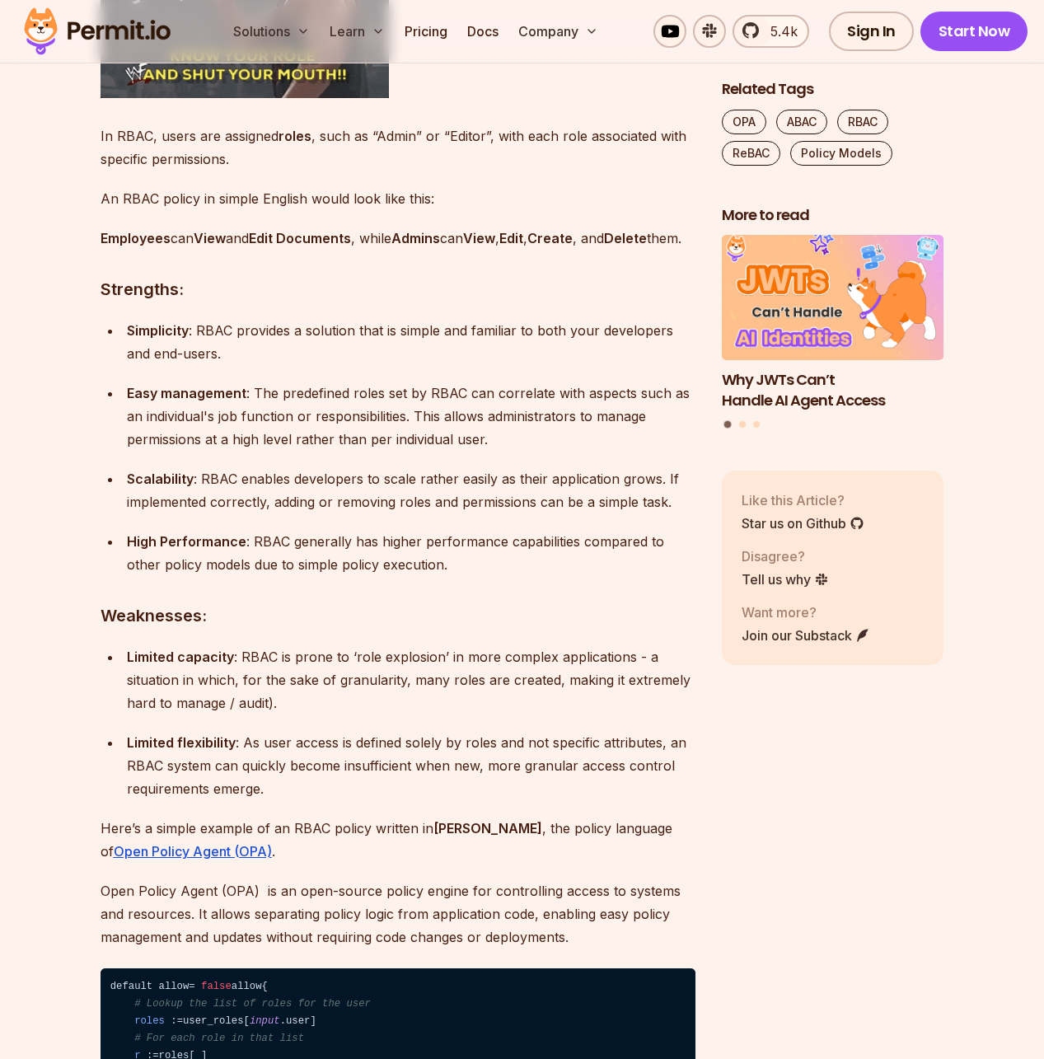
click at [532, 576] on p "High Performance : RBAC generally has higher performance capabilities compared …" at bounding box center [411, 553] width 569 height 46
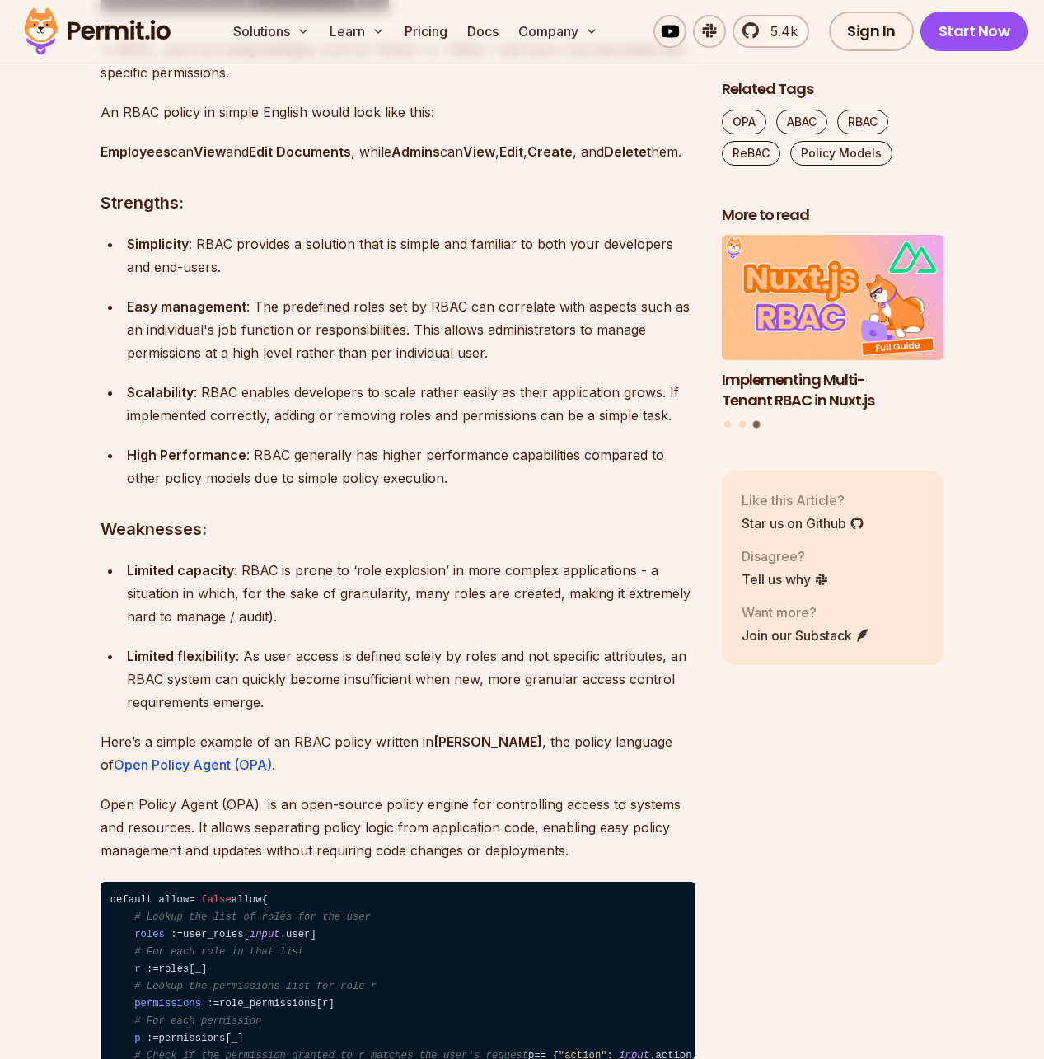
scroll to position [2158, 0]
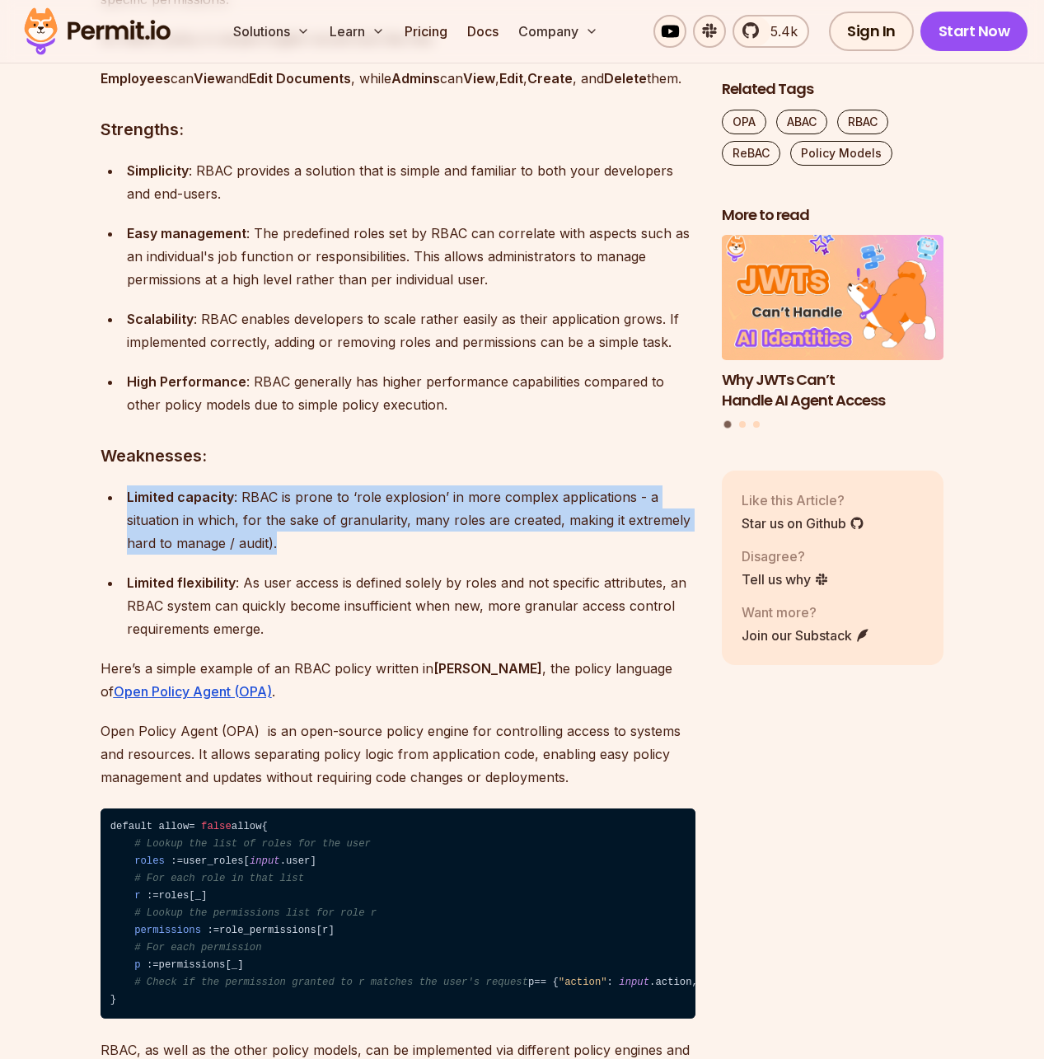
drag, startPoint x: 331, startPoint y: 586, endPoint x: 310, endPoint y: 499, distance: 89.9
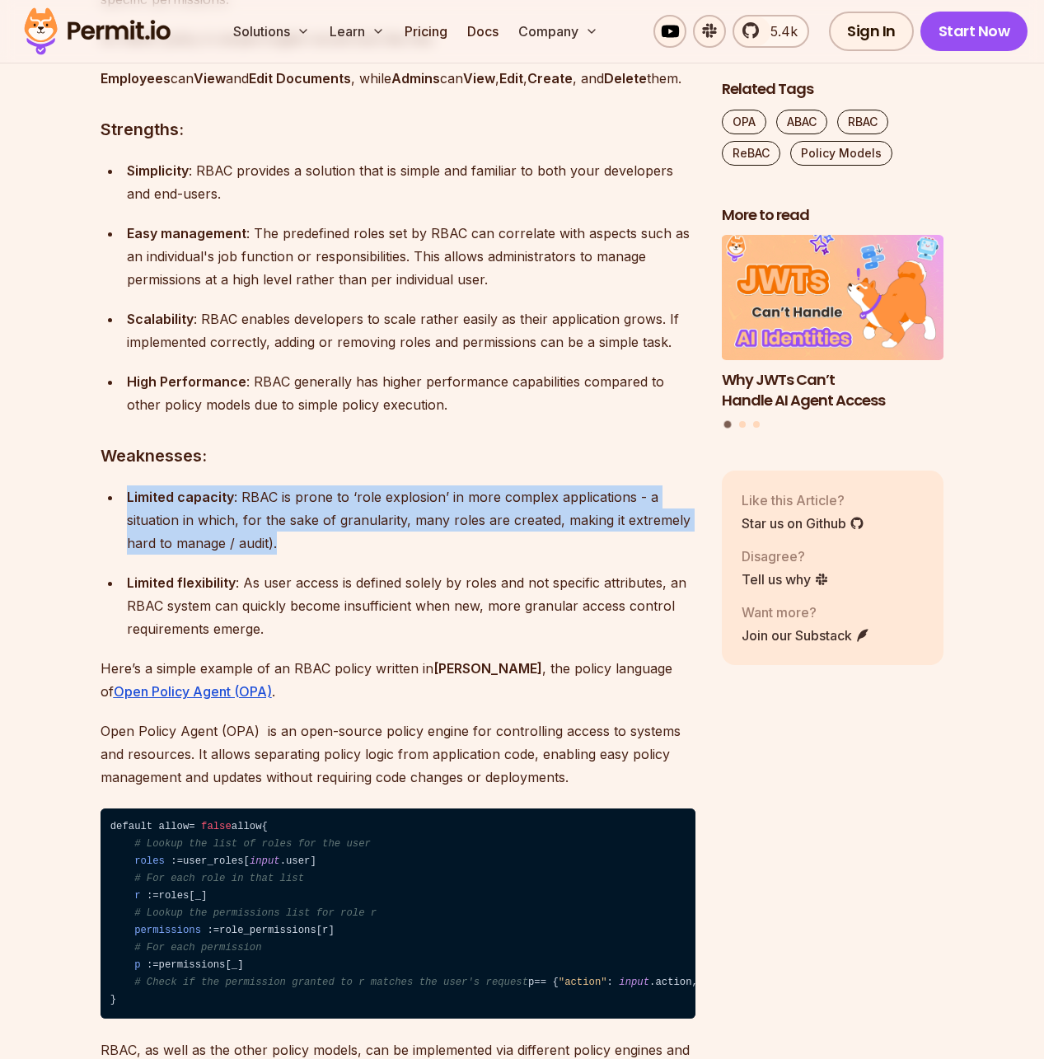
drag, startPoint x: 286, startPoint y: 551, endPoint x: 130, endPoint y: 527, distance: 157.7
click at [130, 527] on p "Limited capacity : RBAC is prone to ‘role explosion’ in more complex applicatio…" at bounding box center [411, 519] width 569 height 69
click at [130, 505] on strong "Limited capacity" at bounding box center [180, 497] width 107 height 16
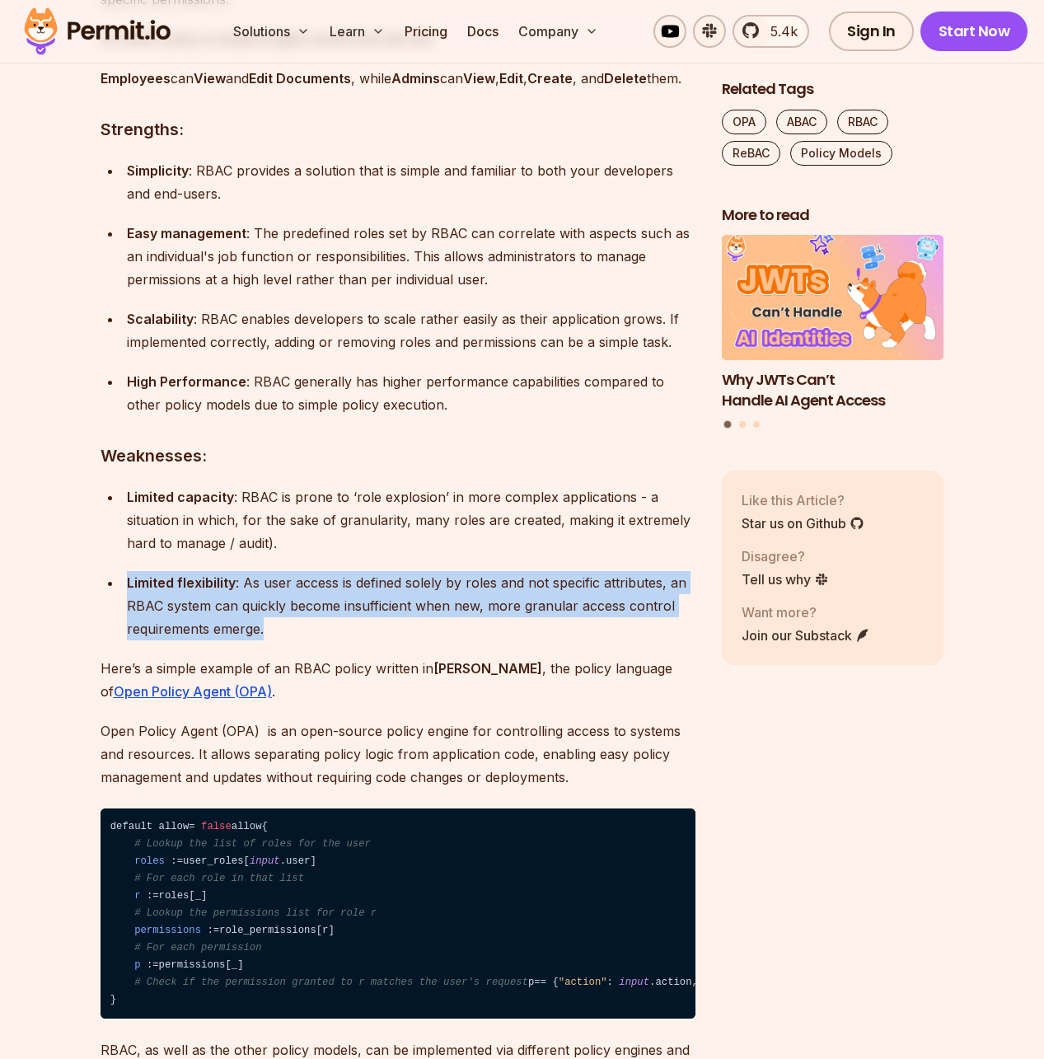
drag, startPoint x: 123, startPoint y: 597, endPoint x: 276, endPoint y: 649, distance: 162.1
click at [276, 640] on li "Limited flexibility : As user access is defined solely by roles and not specifi…" at bounding box center [409, 605] width 574 height 69
click at [276, 640] on p "Limited flexibility : As user access is defined solely by roles and not specifi…" at bounding box center [411, 605] width 569 height 69
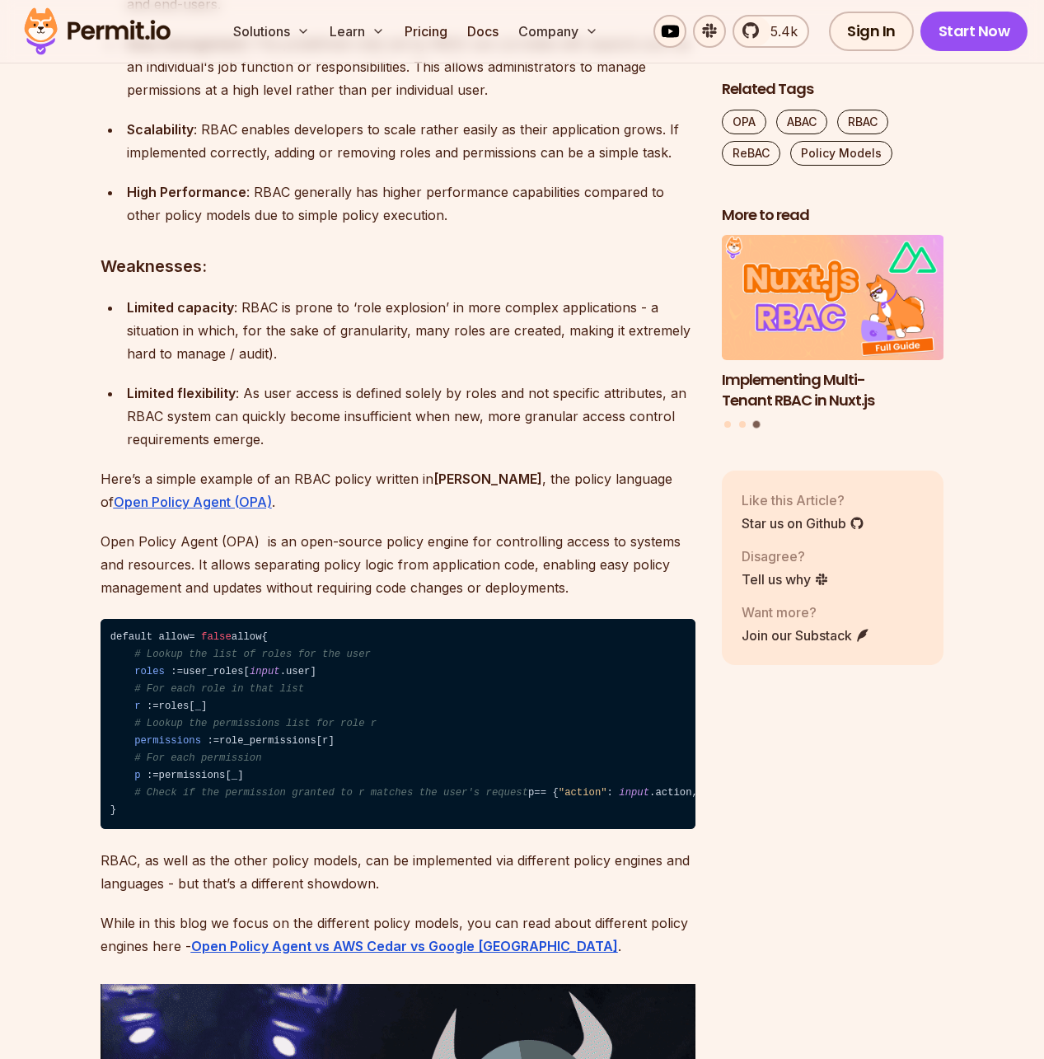
scroll to position [2348, 0]
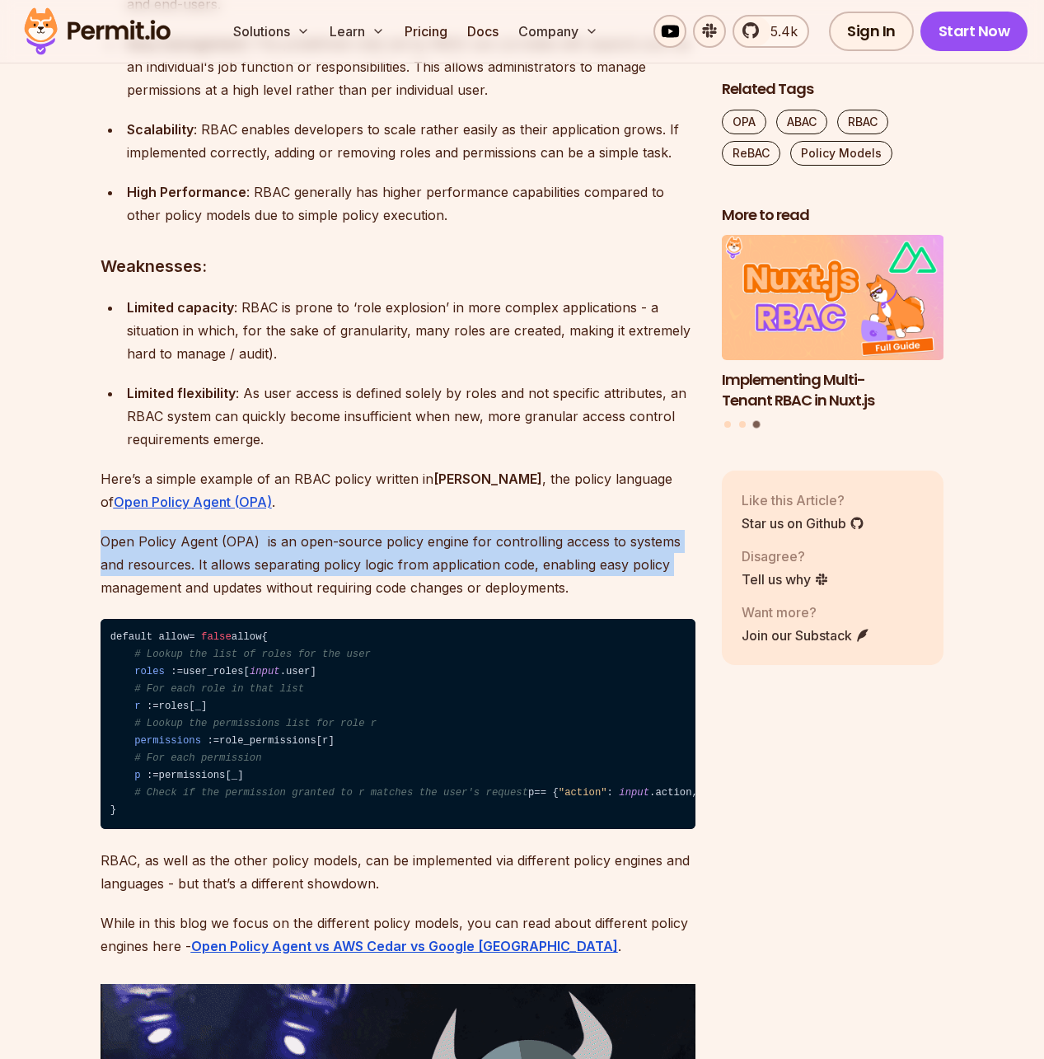
drag, startPoint x: 95, startPoint y: 552, endPoint x: 98, endPoint y: 596, distance: 43.8
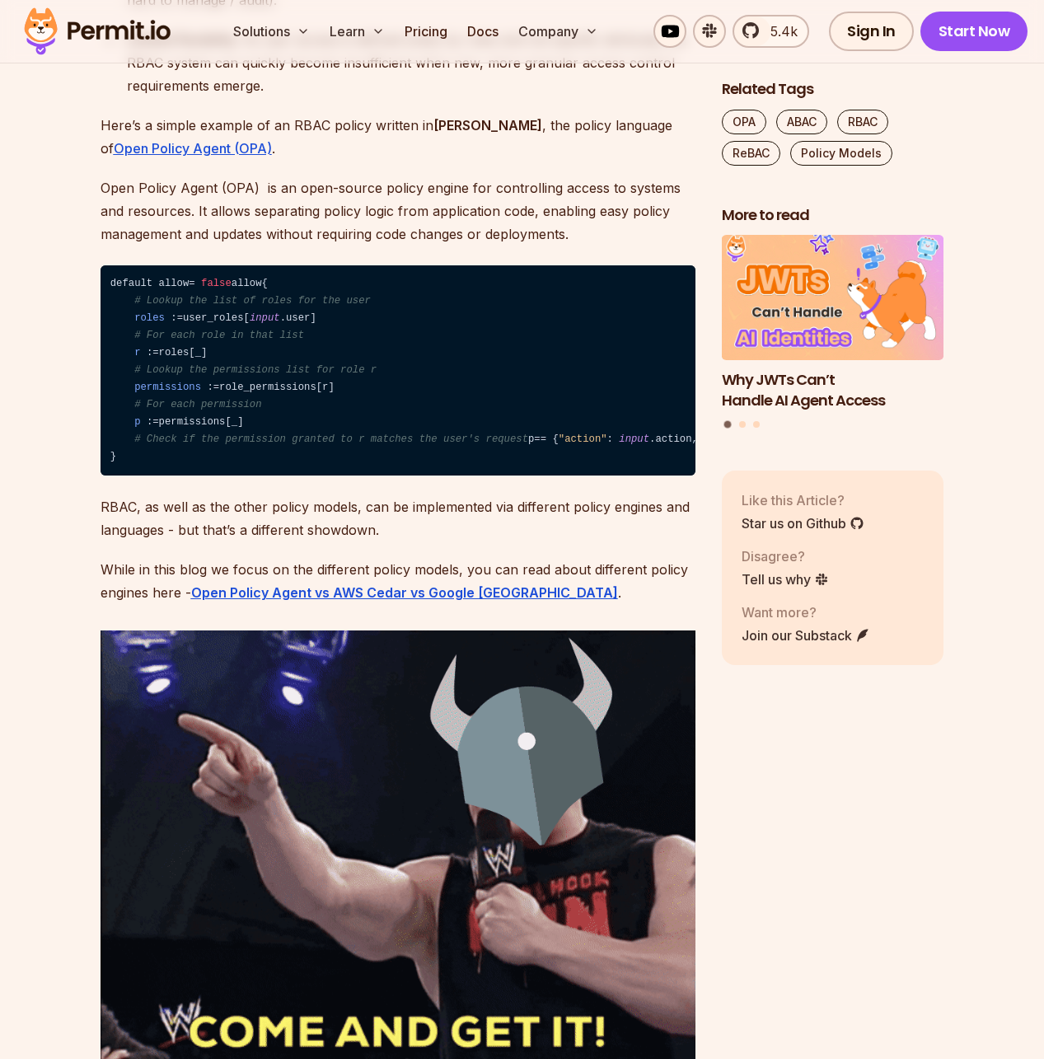
scroll to position [2742, 0]
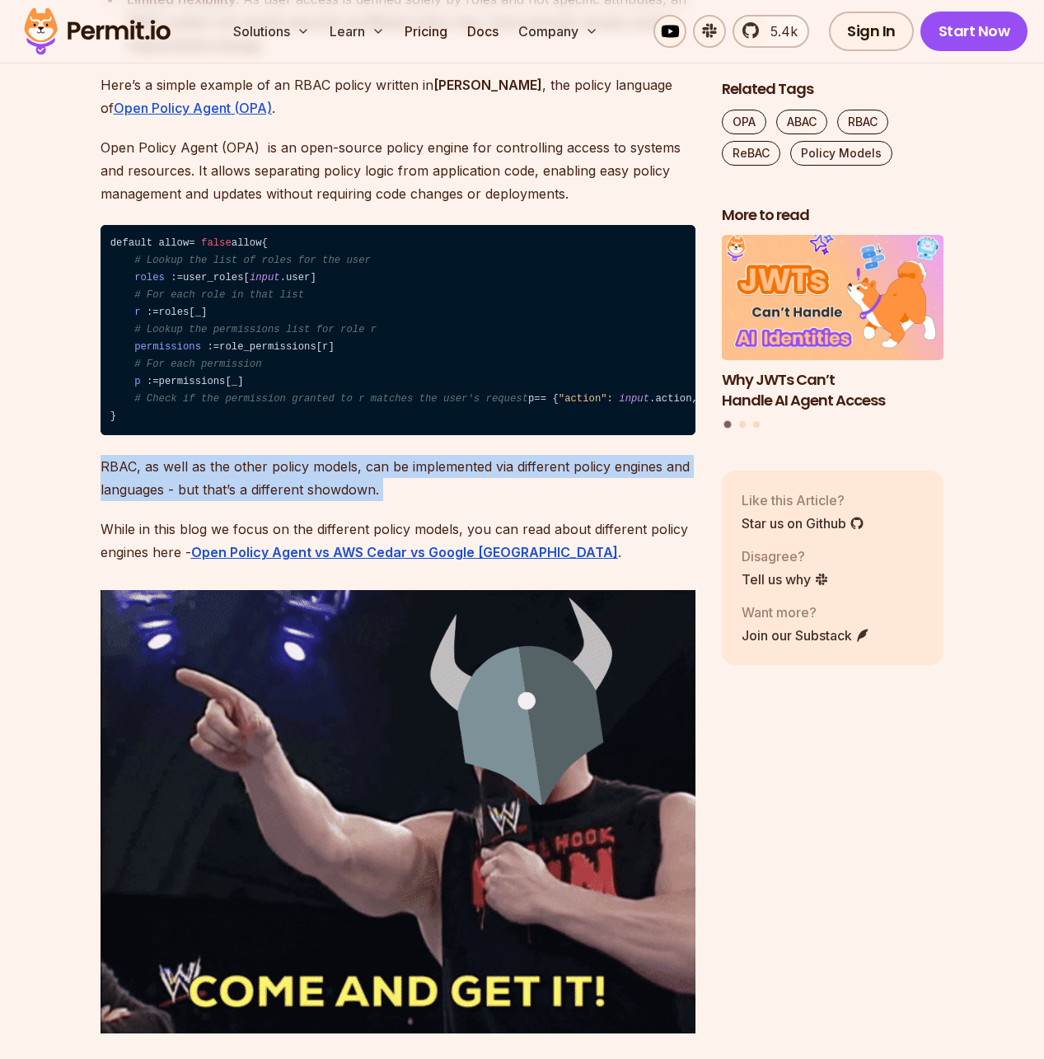
drag, startPoint x: 83, startPoint y: 525, endPoint x: 81, endPoint y: 564, distance: 39.6
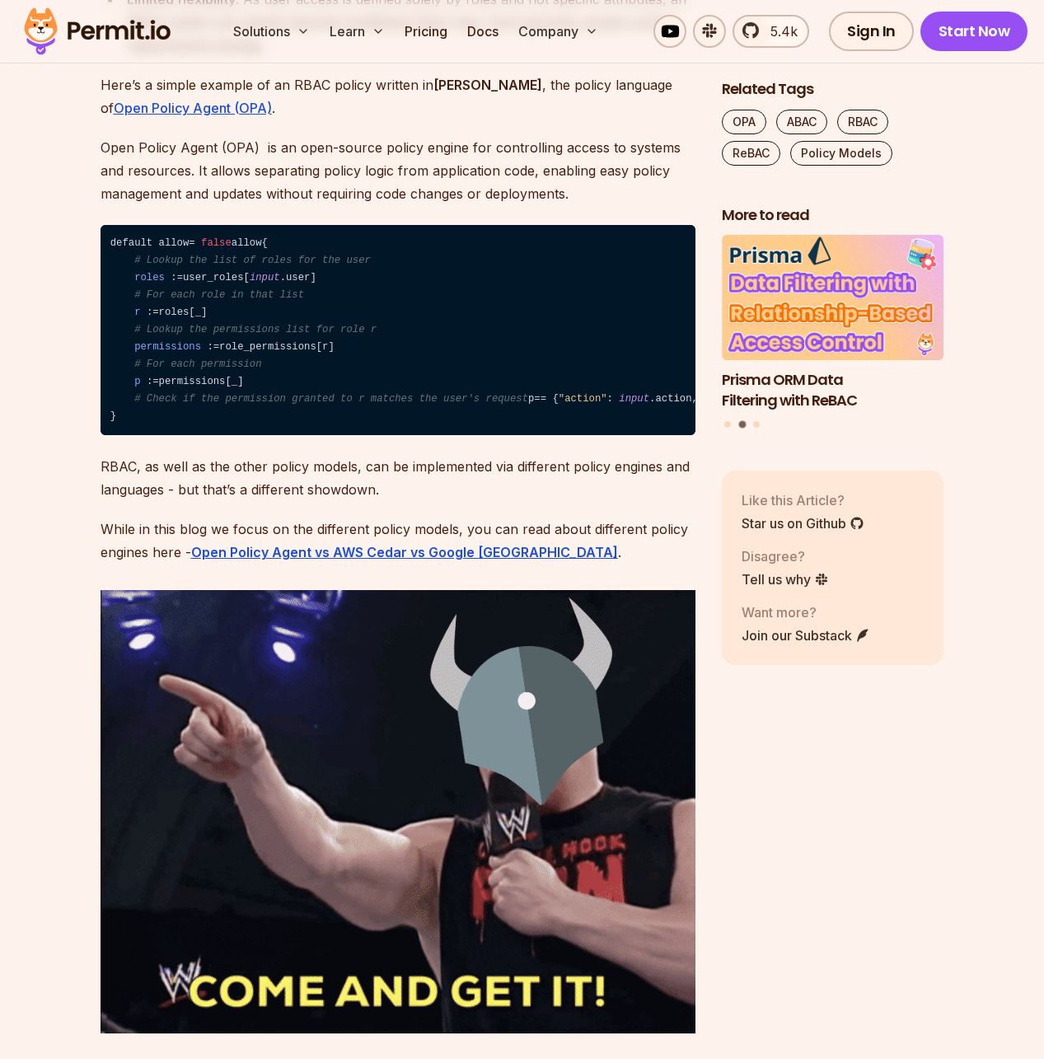
drag, startPoint x: 91, startPoint y: 581, endPoint x: 82, endPoint y: 626, distance: 46.2
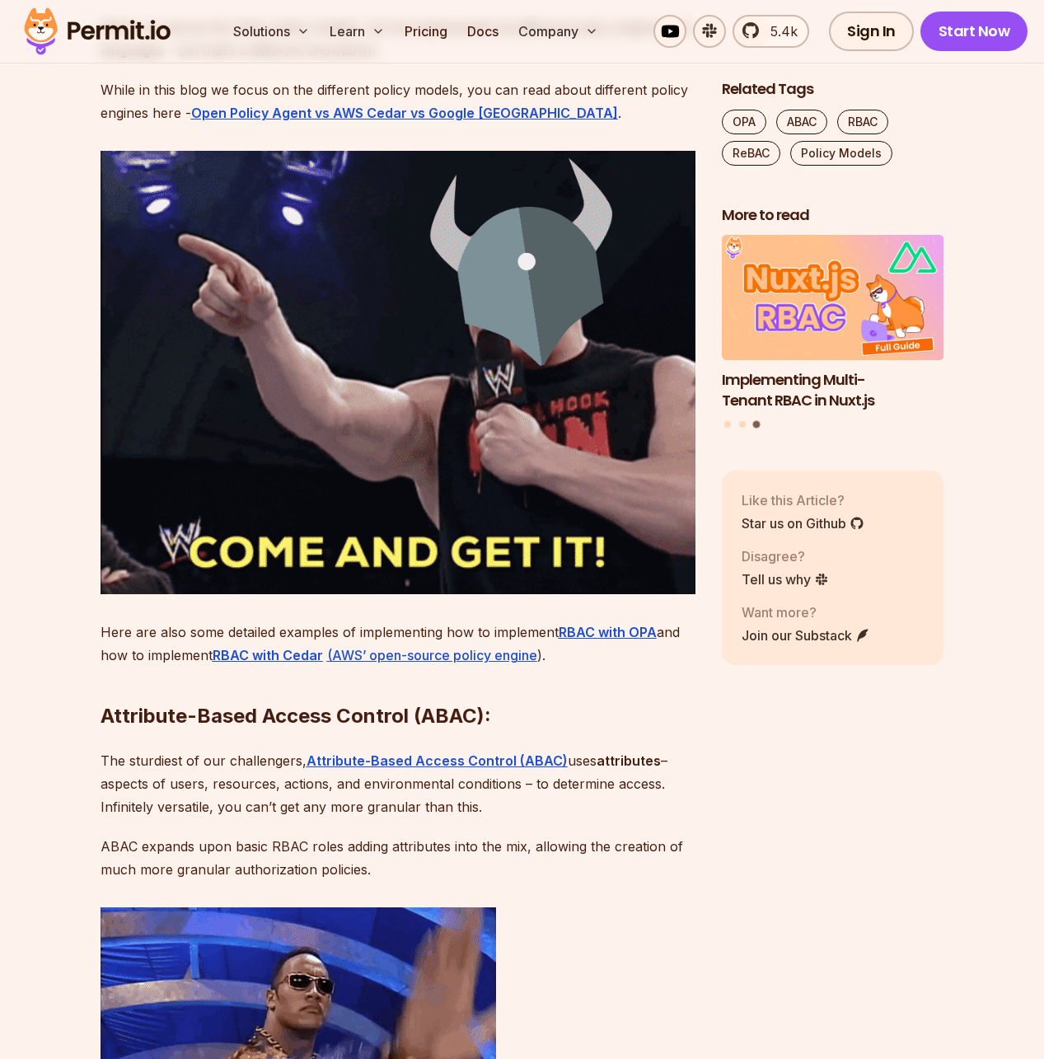
scroll to position [3181, 0]
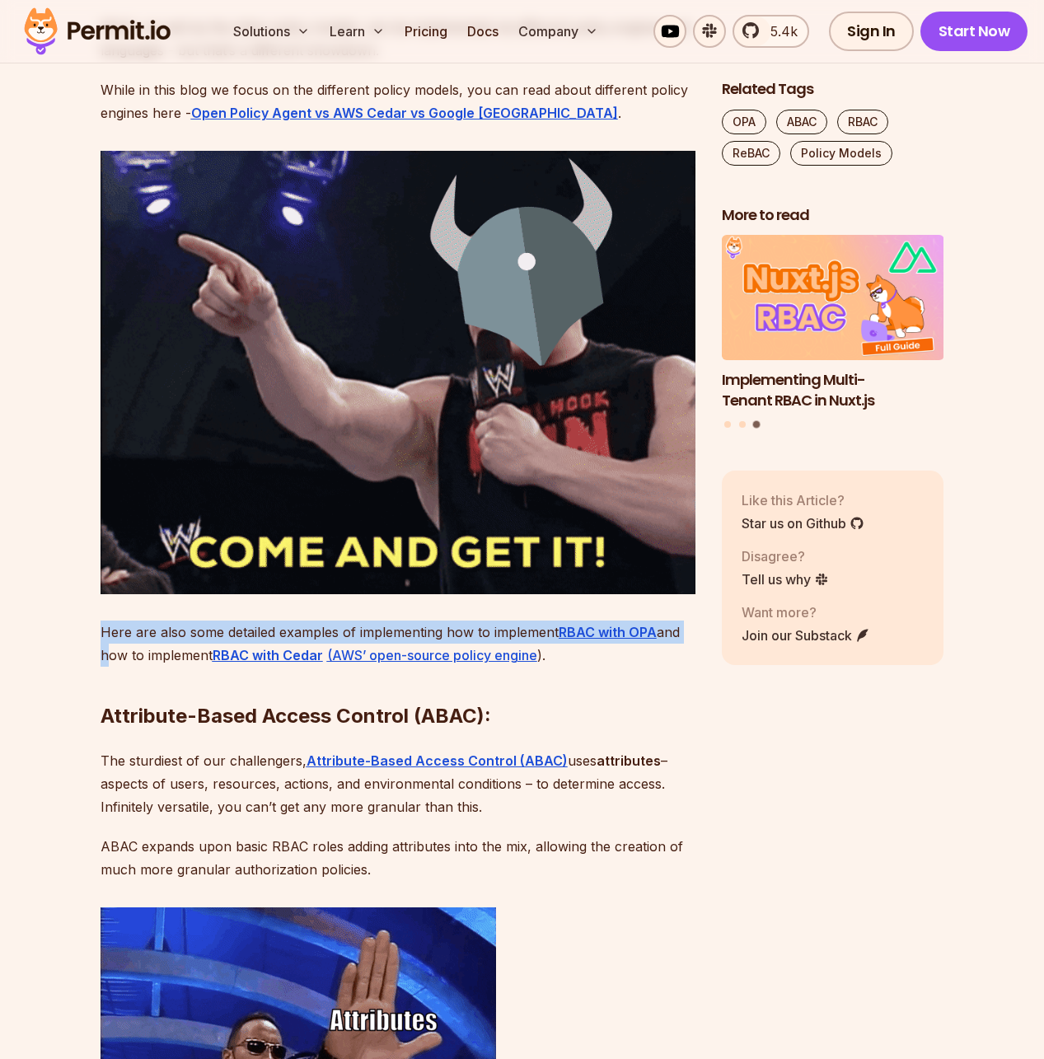
drag, startPoint x: 89, startPoint y: 692, endPoint x: 86, endPoint y: 715, distance: 23.3
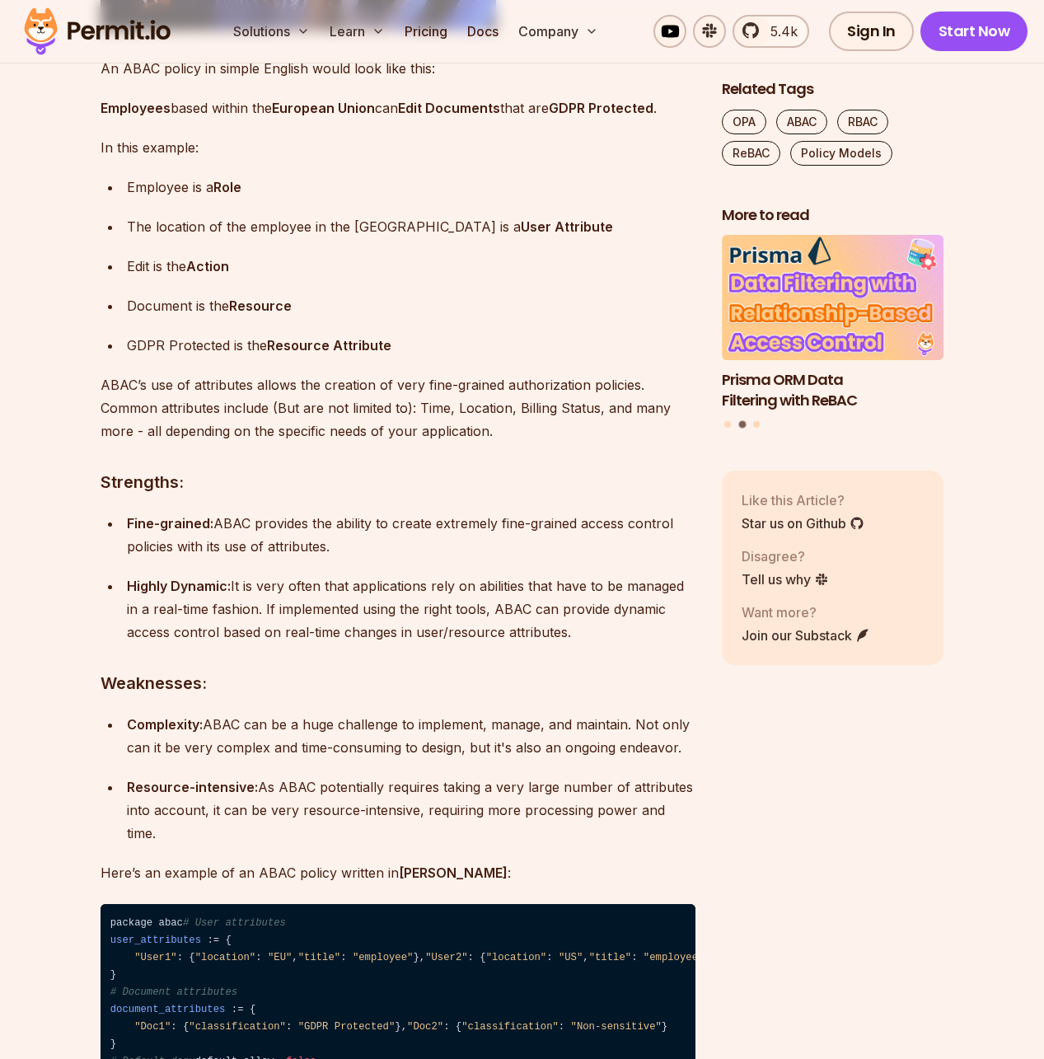
scroll to position [4342, 0]
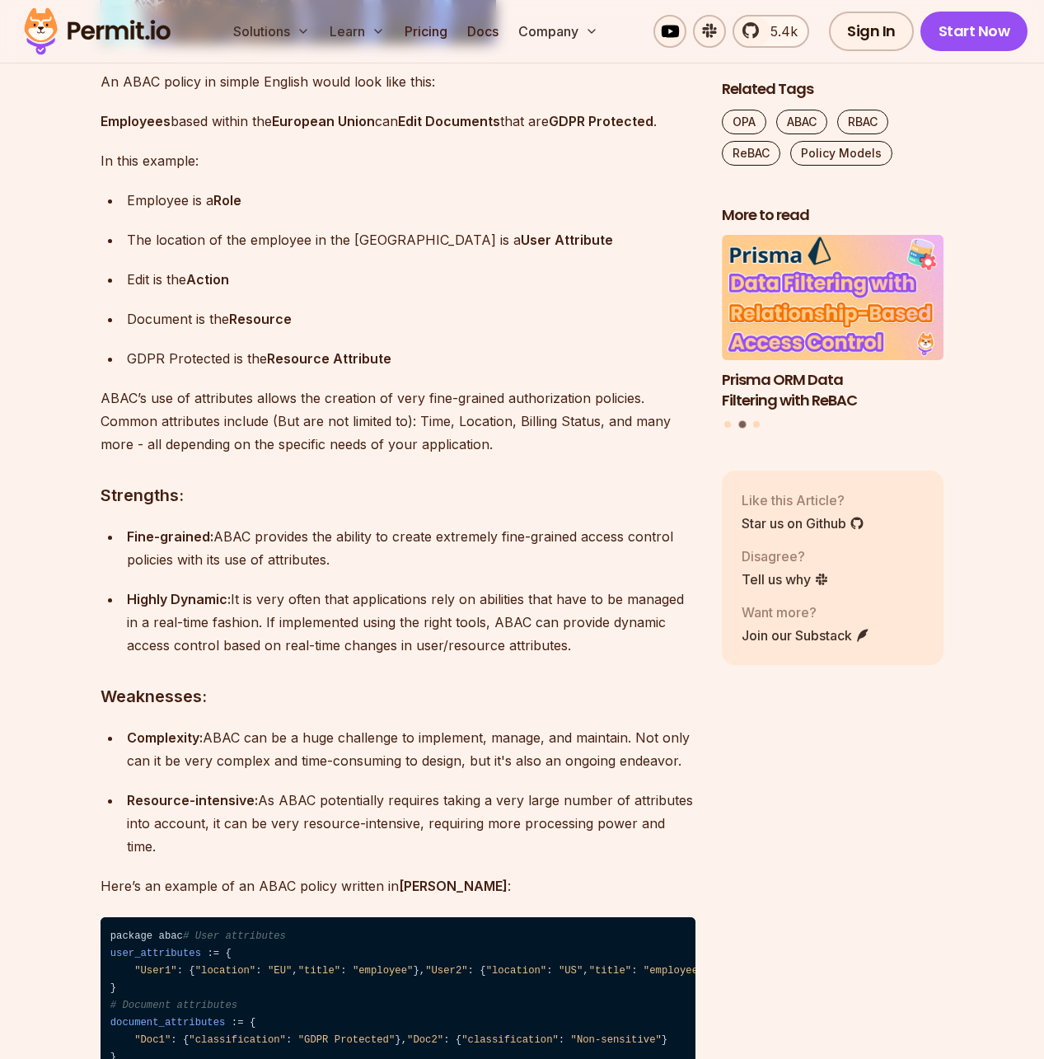
click at [248, 133] on p "Employees based within the European Union can Edit Documents that are GDPR Prot…" at bounding box center [398, 121] width 595 height 23
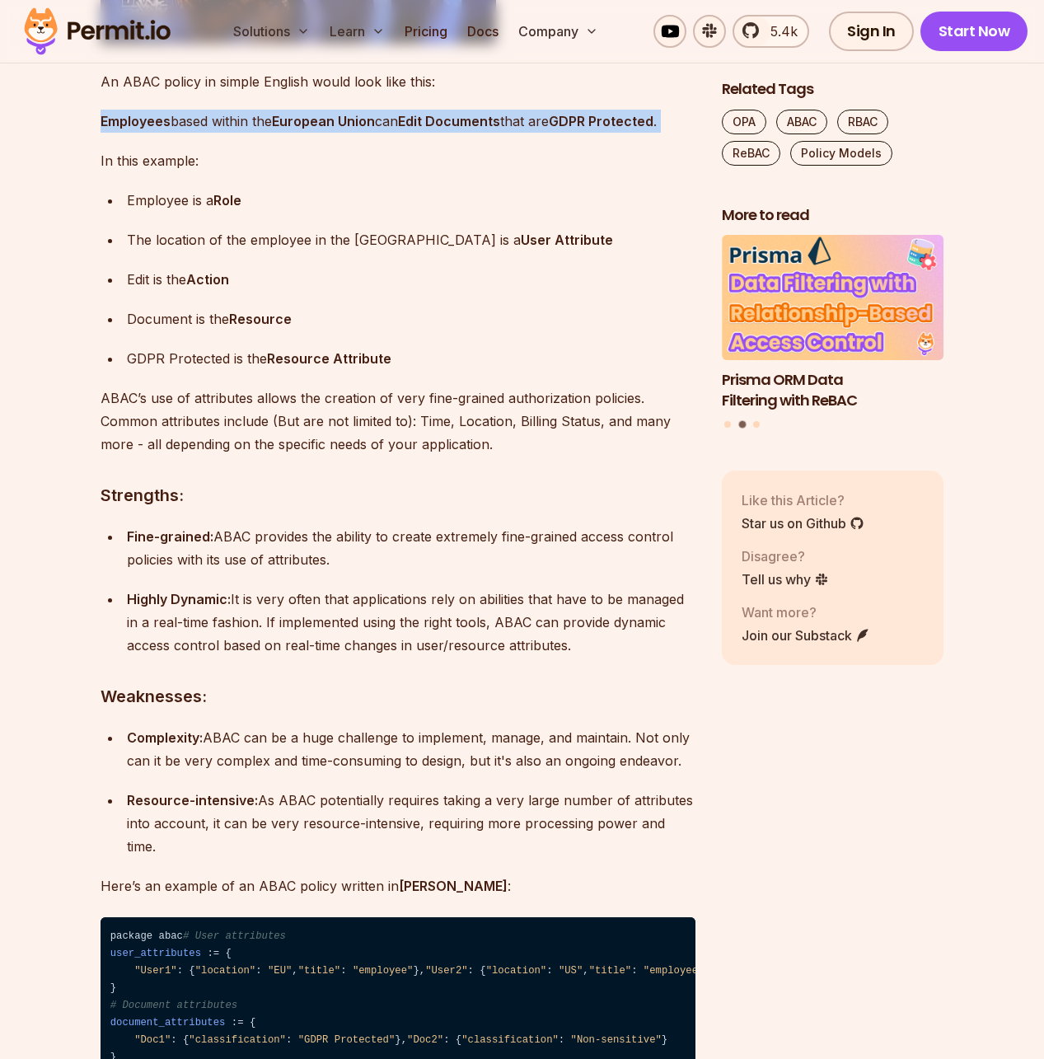
click at [248, 133] on p "Employees based within the European Union can Edit Documents that are GDPR Prot…" at bounding box center [398, 121] width 595 height 23
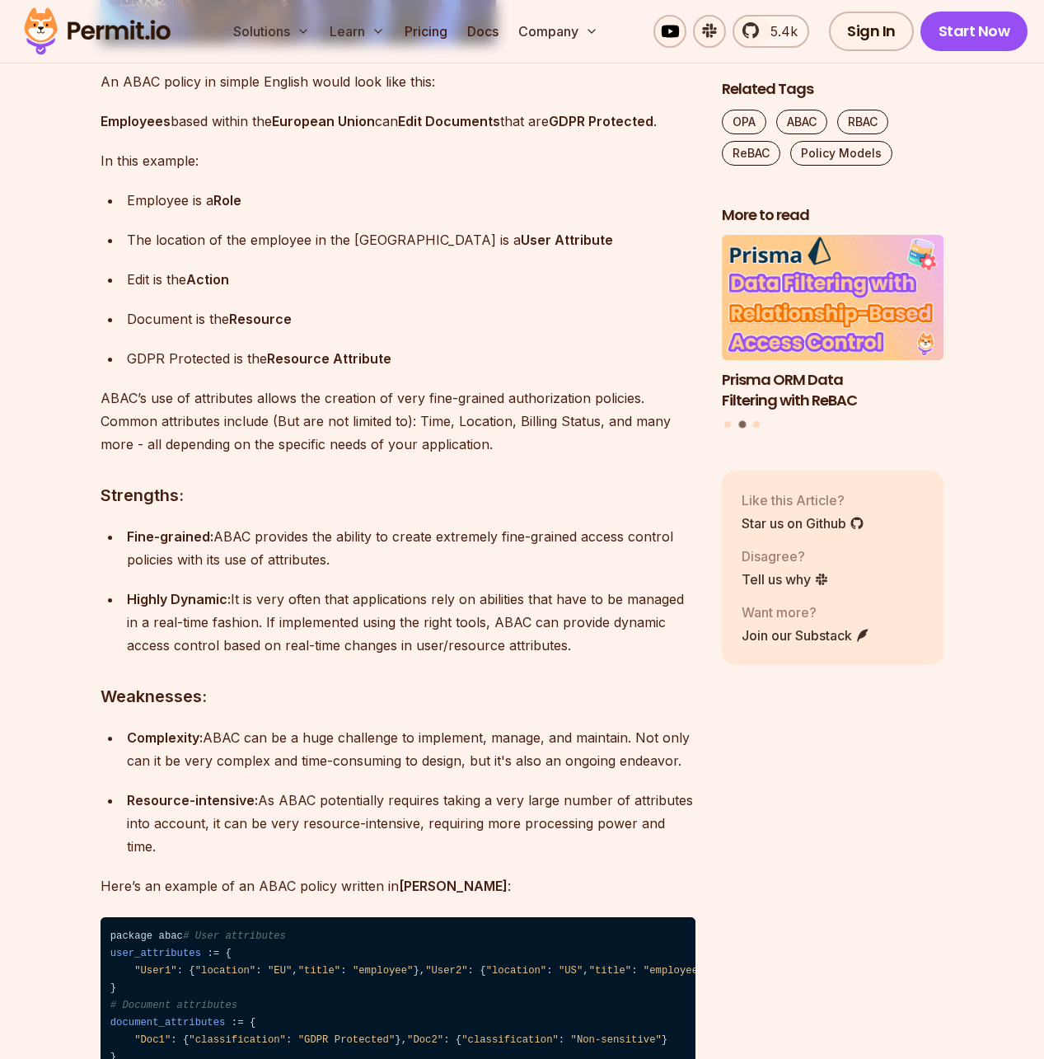
click at [126, 93] on p "An ABAC policy in simple English would look like this:" at bounding box center [398, 81] width 595 height 23
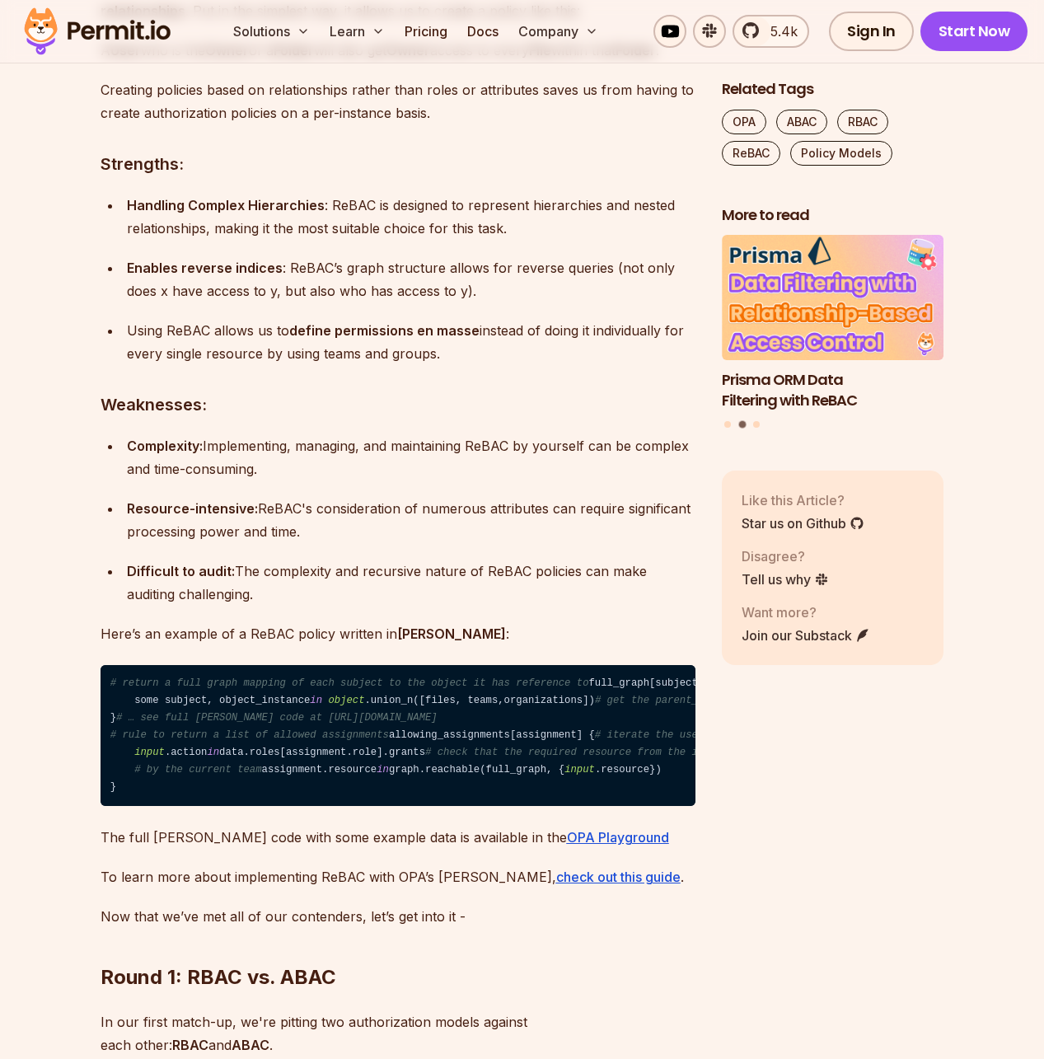
scroll to position [6302, 0]
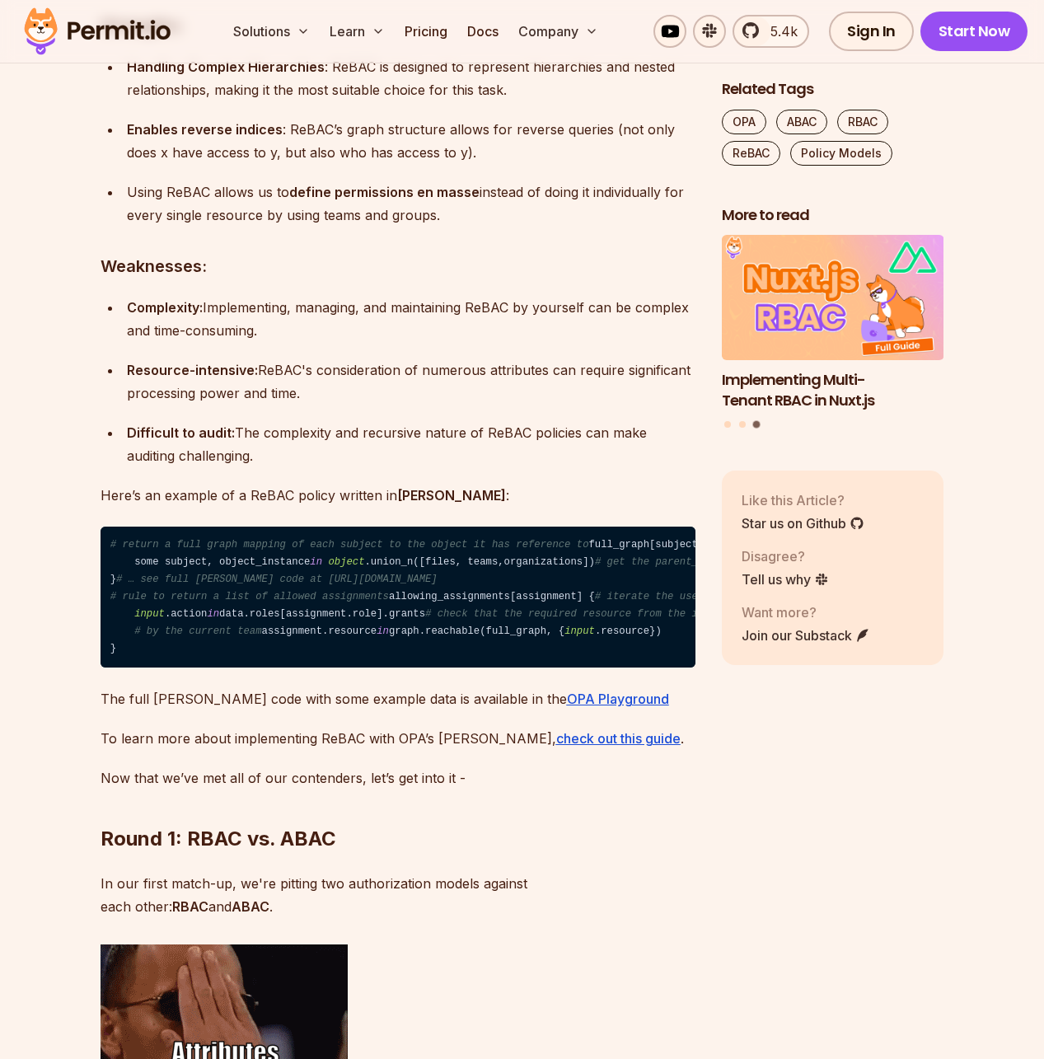
drag, startPoint x: 469, startPoint y: 511, endPoint x: 395, endPoint y: 305, distance: 219.0
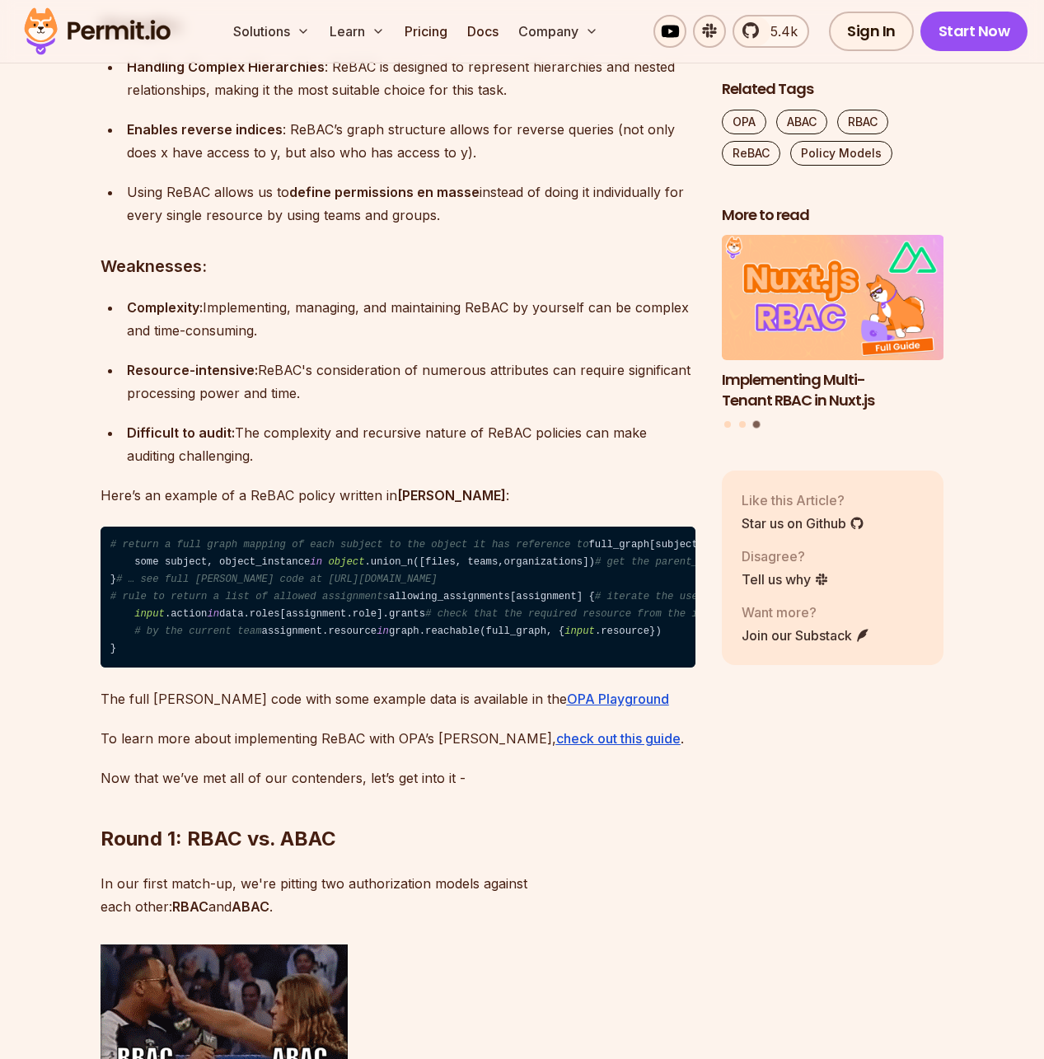
click at [395, 305] on div "Introduction: The Arena of Authorization Authorization is a challenge that ever…" at bounding box center [398, 573] width 595 height 11632
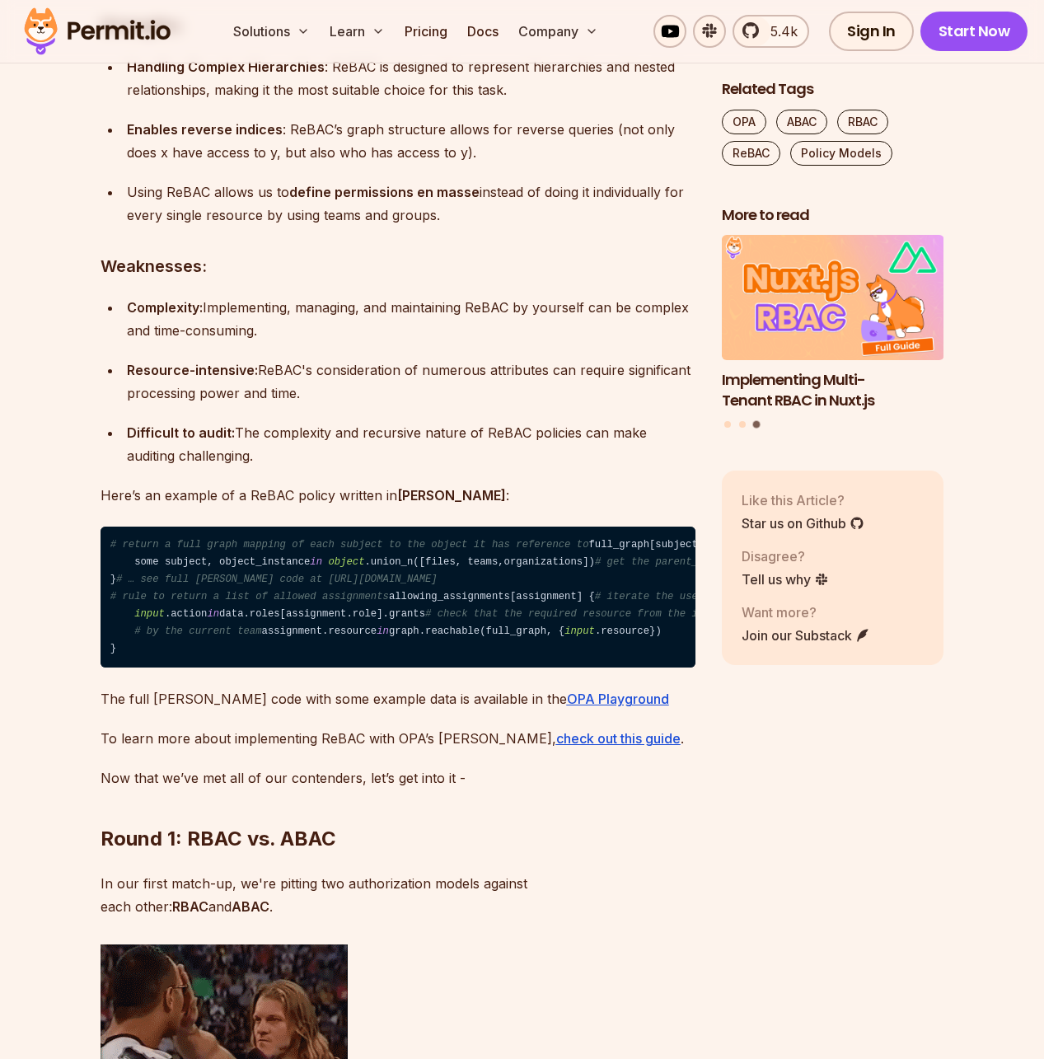
click at [395, 39] on h3 "Strengths:" at bounding box center [398, 25] width 595 height 26
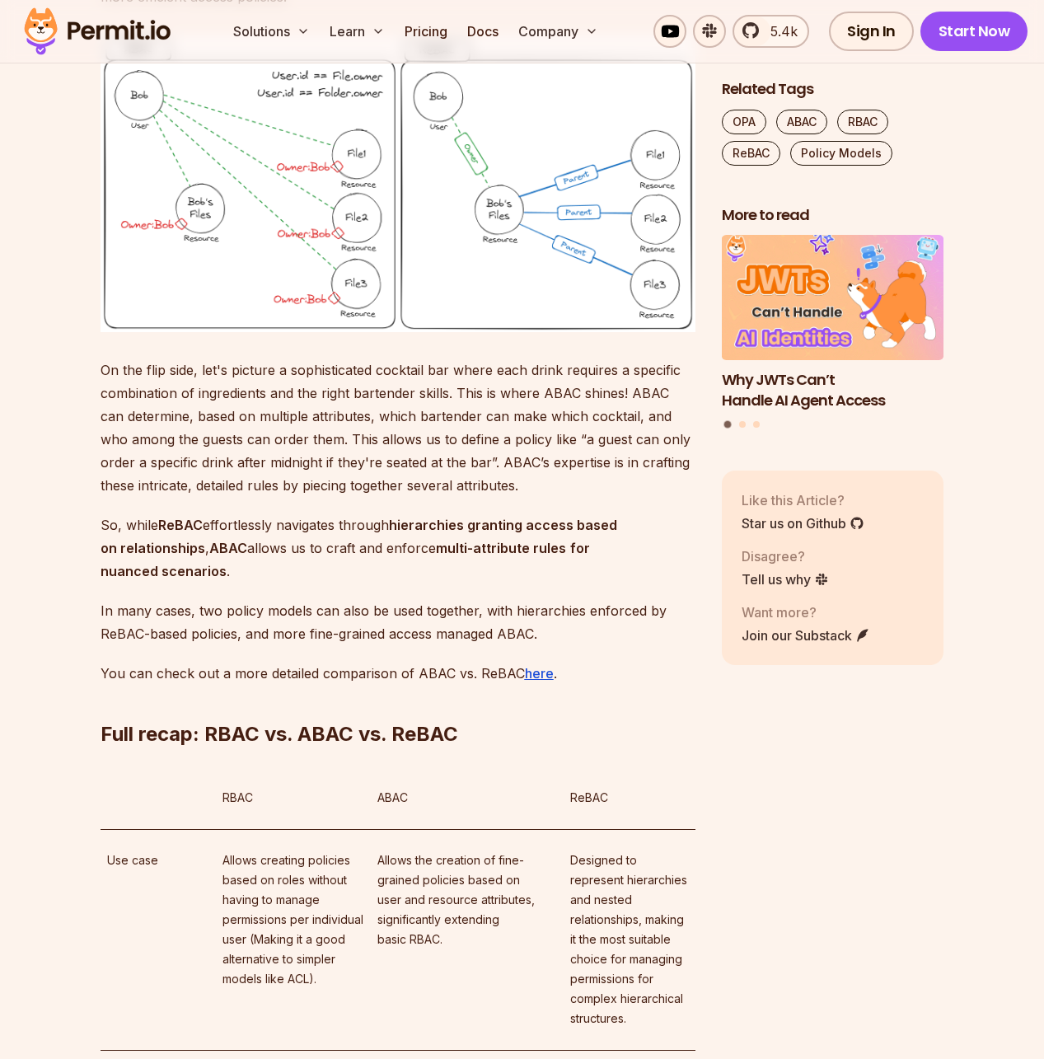
scroll to position [9294, 0]
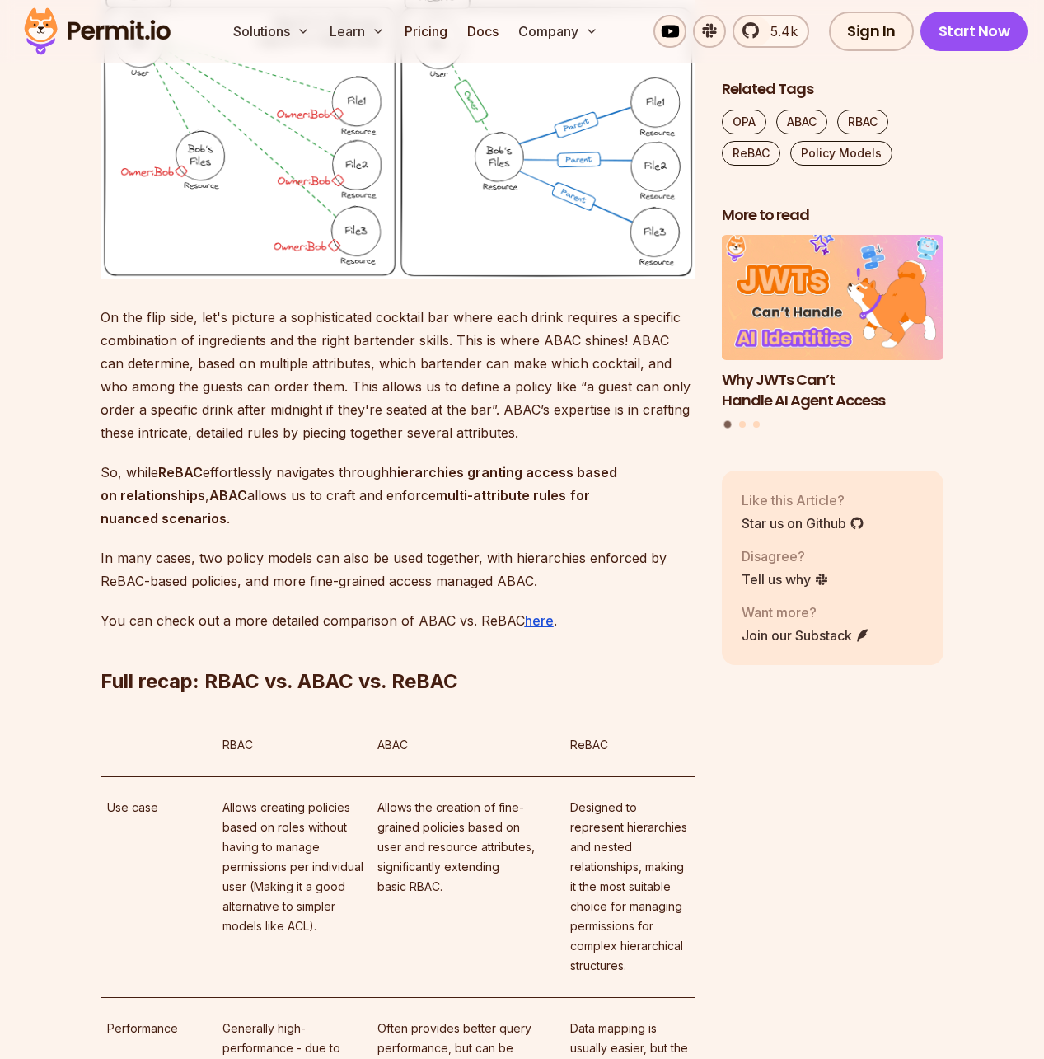
drag, startPoint x: 150, startPoint y: 183, endPoint x: 383, endPoint y: 226, distance: 237.1
drag, startPoint x: 466, startPoint y: 220, endPoint x: 37, endPoint y: 176, distance: 431.6
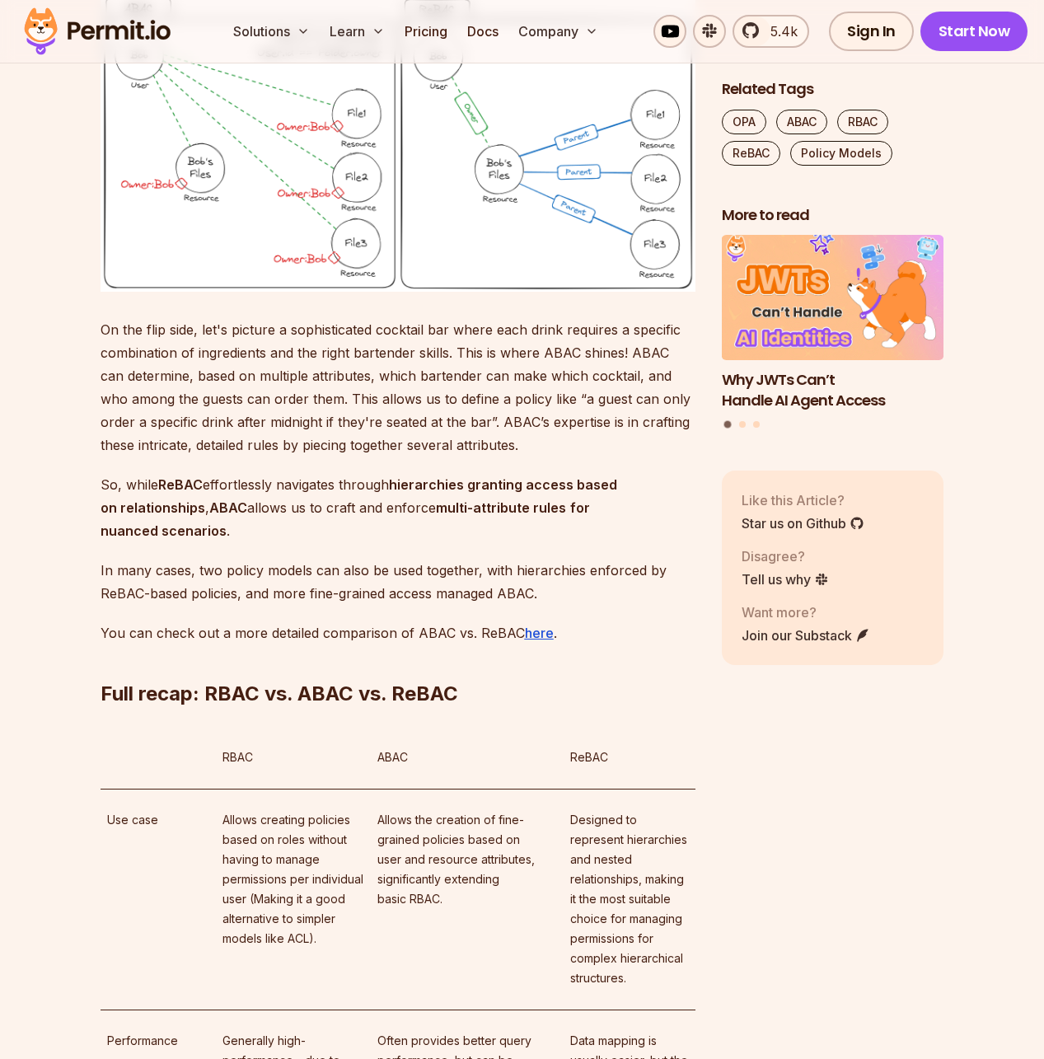
scroll to position [9285, 0]
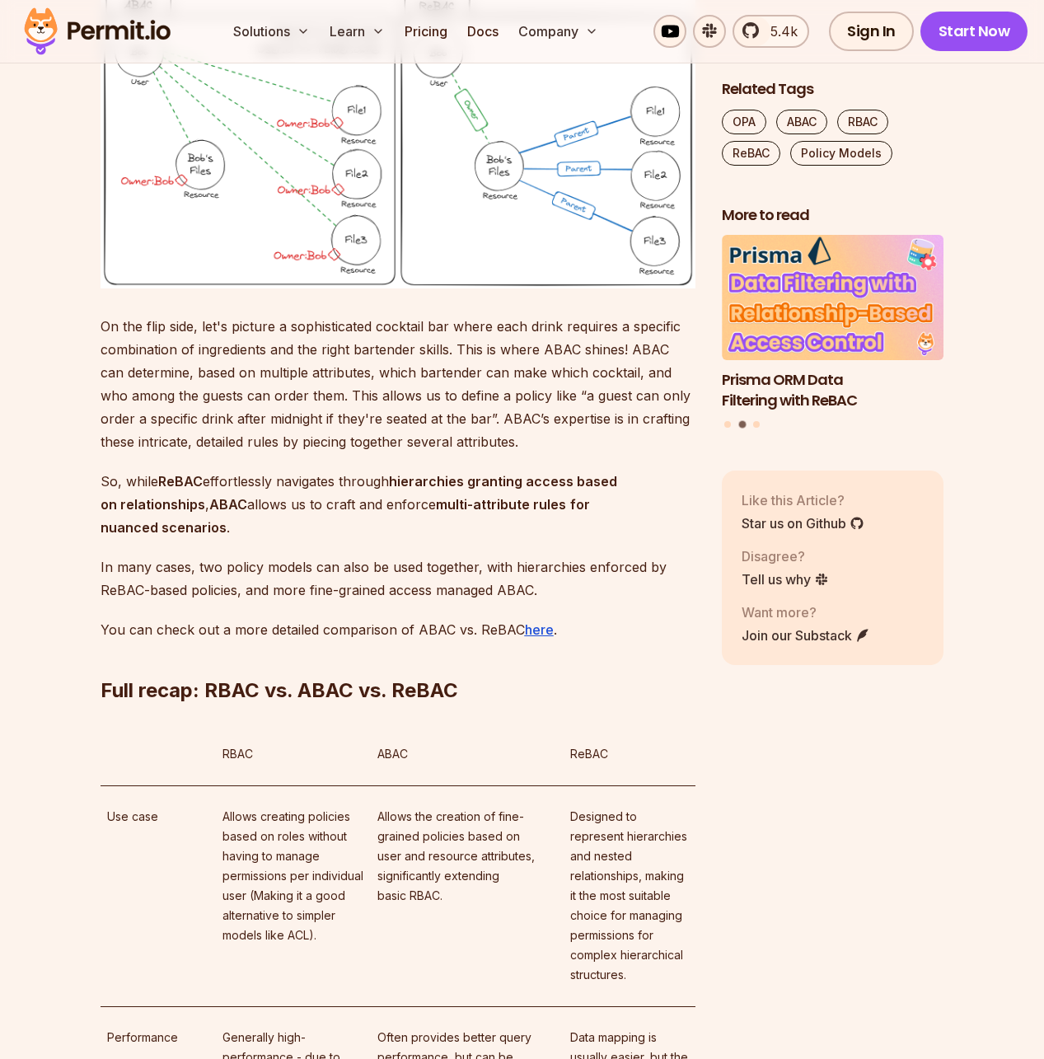
drag, startPoint x: 414, startPoint y: 166, endPoint x: 481, endPoint y: 230, distance: 93.3
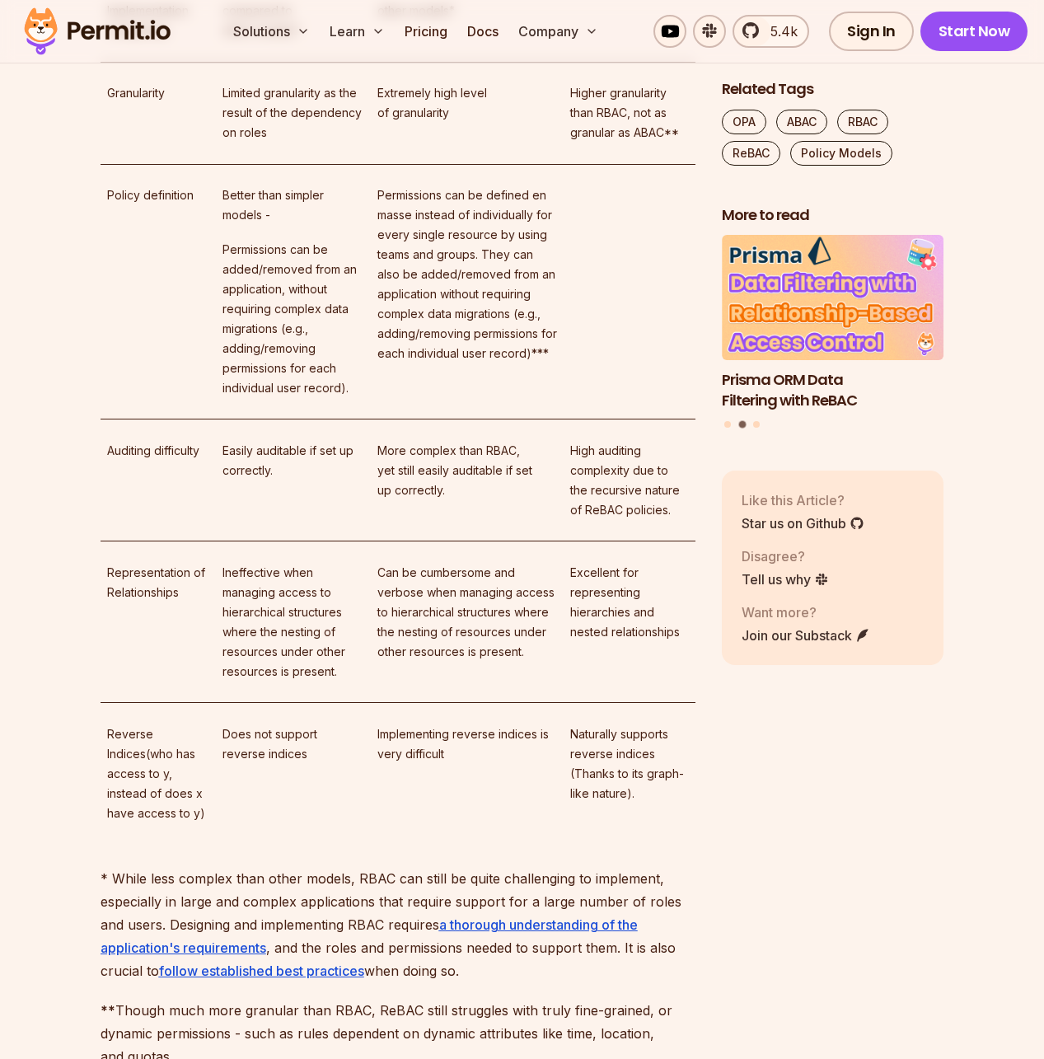
scroll to position [10846, 0]
